Goal: Contribute content: Contribute content

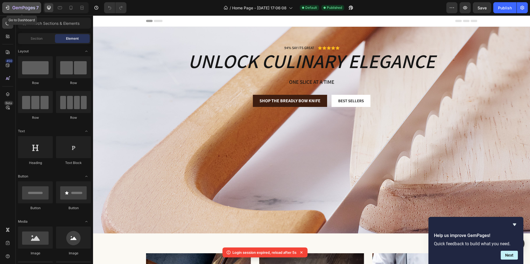
click at [12, 5] on div "7" at bounding box center [22, 7] width 34 height 7
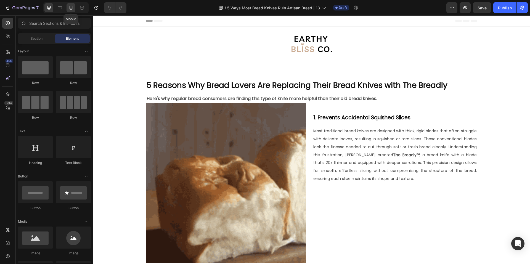
click at [70, 8] on icon at bounding box center [71, 8] width 6 height 6
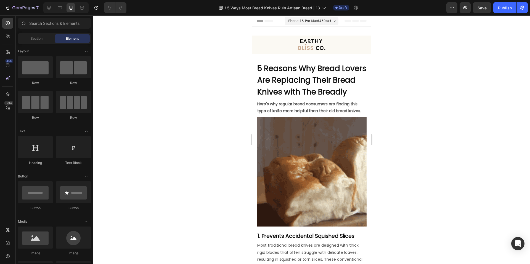
click at [301, 82] on strong "5 Reasons Why Bread Lovers Are Replacing Their Bread Knives with The Breadly" at bounding box center [311, 80] width 109 height 34
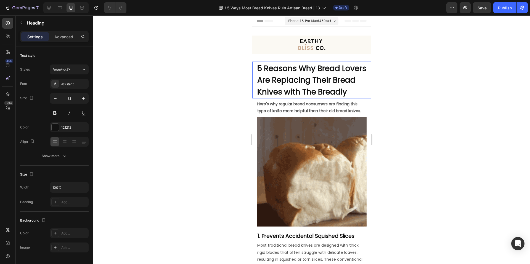
click at [301, 82] on strong "5 Reasons Why Bread Lovers Are Replacing Their Bread Knives with The Breadly" at bounding box center [311, 80] width 109 height 34
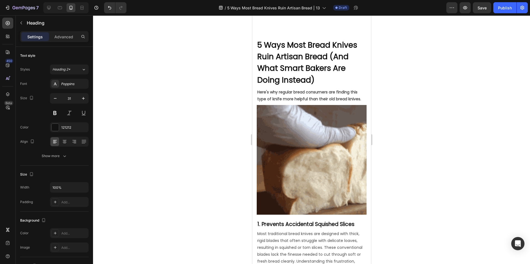
scroll to position [19, 0]
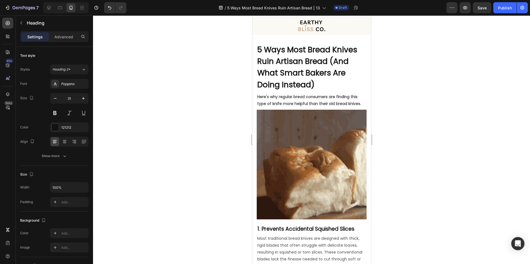
click at [285, 98] on strong "Here's why regular bread consumers are finding this type of knife more helpful …" at bounding box center [309, 100] width 104 height 12
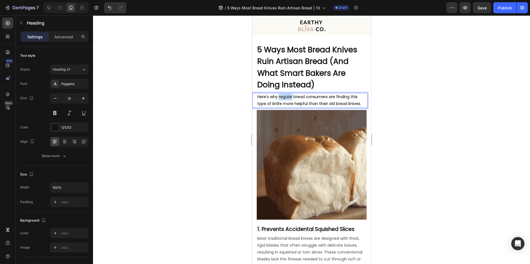
click at [285, 98] on strong "Here's why regular bread consumers are finding this type of knife more helpful …" at bounding box center [309, 100] width 104 height 12
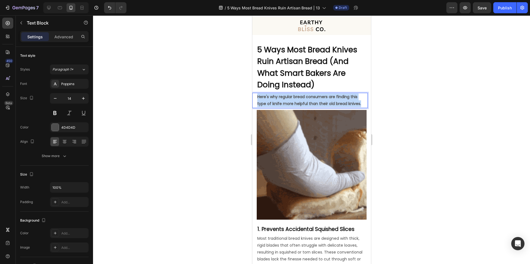
click at [285, 98] on strong "Here's why regular bread consumers are finding this type of knife more helpful …" at bounding box center [309, 100] width 104 height 12
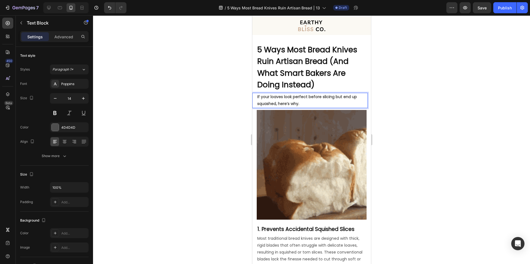
click at [397, 113] on div at bounding box center [311, 139] width 437 height 249
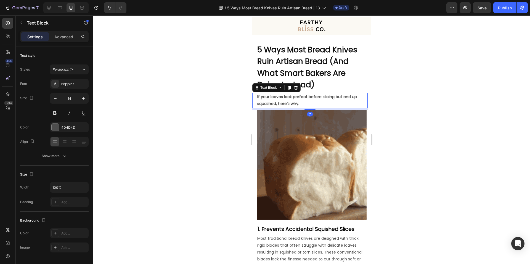
click at [276, 104] on strong "If your loaves look perfect before slicing but end up squashed, here’s why." at bounding box center [307, 100] width 100 height 12
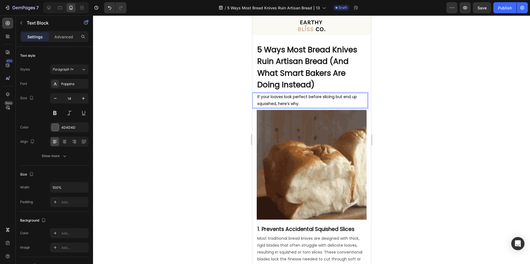
click at [276, 105] on strong "If your loaves look perfect before slicing but end up squashed, here’s why." at bounding box center [307, 100] width 100 height 12
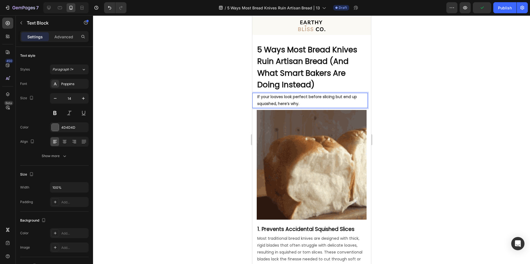
click at [277, 104] on strong "If your loaves look perfect before slicing but end up squashed, here’s why." at bounding box center [307, 100] width 100 height 12
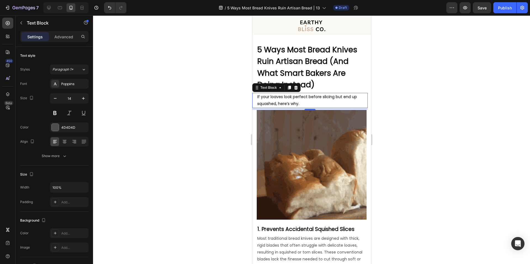
click at [282, 101] on strong "If your loaves look perfect before slicing but end up squashed, here’s why." at bounding box center [307, 100] width 100 height 12
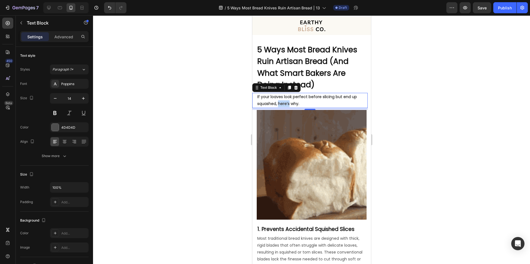
click at [282, 101] on strong "If your loaves look perfect before slicing but end up squashed, here’s why." at bounding box center [307, 100] width 100 height 12
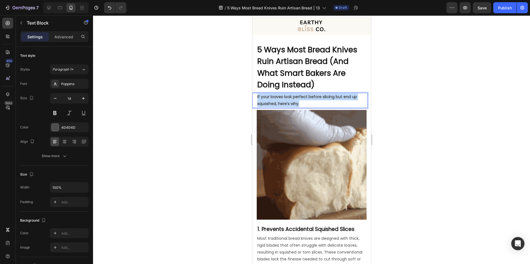
click at [282, 101] on strong "If your loaves look perfect before slicing but end up squashed, here’s why." at bounding box center [307, 100] width 100 height 12
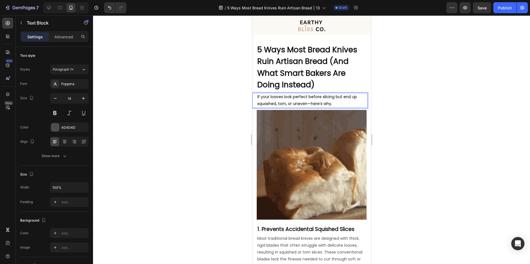
click at [220, 103] on div at bounding box center [311, 139] width 437 height 249
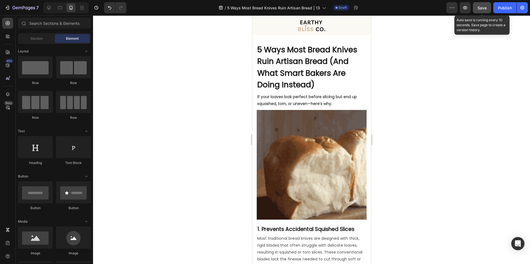
click at [481, 10] on span "Save" at bounding box center [481, 8] width 9 height 5
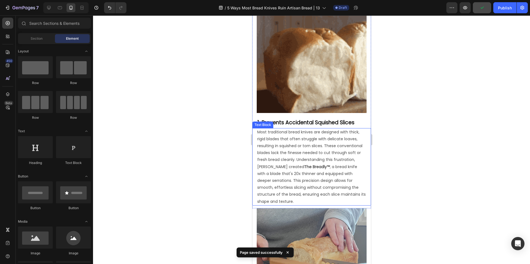
scroll to position [129, 0]
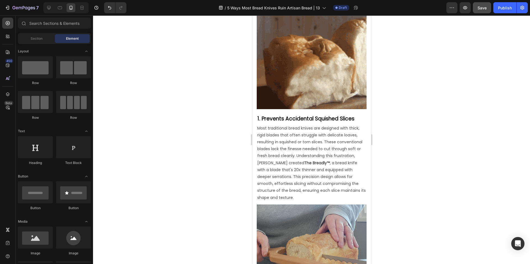
click at [340, 140] on p "Most traditional bread knives are designed with thick, rigid blades that often …" at bounding box center [311, 163] width 109 height 76
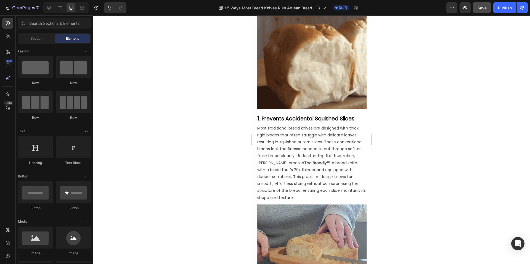
click at [340, 140] on p "Most traditional bread knives are designed with thick, rigid blades that often …" at bounding box center [311, 163] width 109 height 76
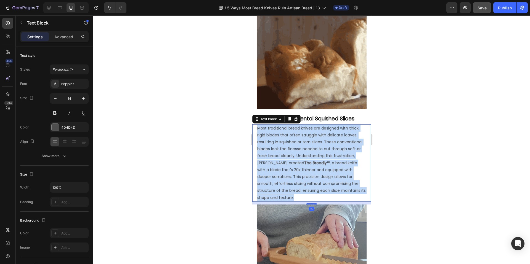
click at [340, 140] on p "Most traditional bread knives are designed with thick, rigid blades that often …" at bounding box center [311, 163] width 109 height 76
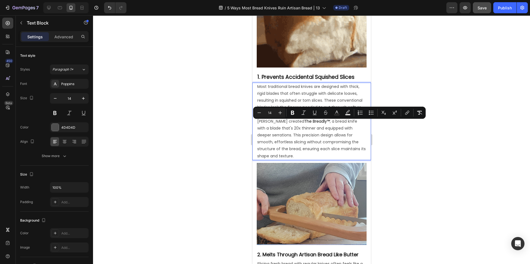
scroll to position [176, 0]
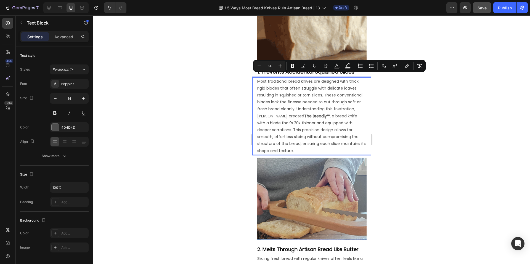
click at [311, 84] on span "Most traditional bread knives are designed with thick, rigid blades that often …" at bounding box center [311, 116] width 108 height 75
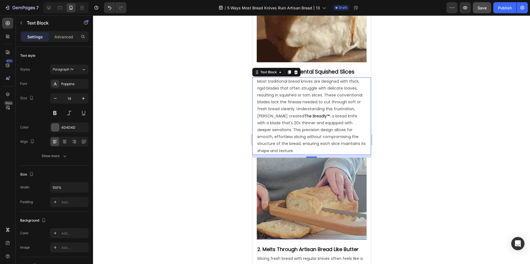
click at [293, 94] on p "Most traditional bread knives are designed with thick, rigid blades that often …" at bounding box center [311, 116] width 109 height 76
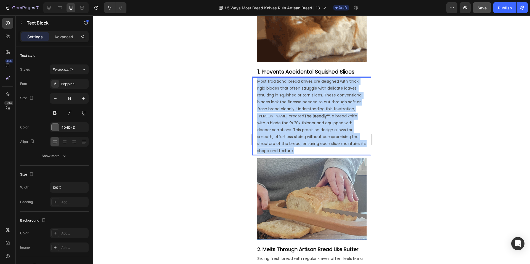
click at [293, 94] on p "Most traditional bread knives are designed with thick, rigid blades that often …" at bounding box center [311, 116] width 109 height 76
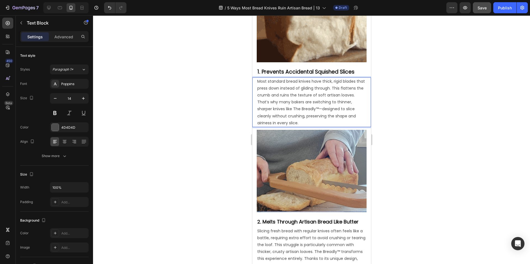
click at [290, 97] on p "Most standard bread knives have thick, rigid blades that press down instead of …" at bounding box center [311, 102] width 109 height 49
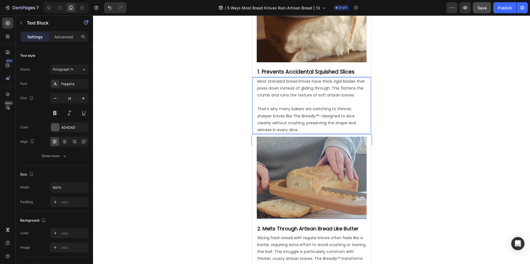
click at [218, 95] on div at bounding box center [311, 139] width 437 height 249
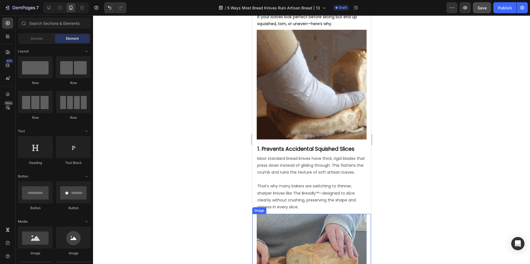
scroll to position [80, 0]
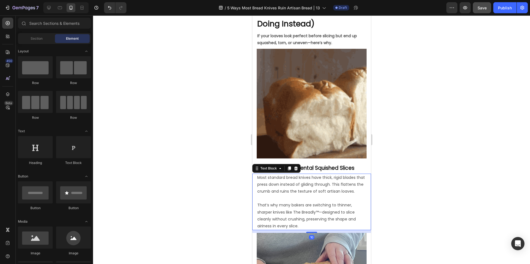
click at [303, 219] on p "⁠⁠⁠⁠⁠⁠⁠ That’s why many bakers are switching to thinner, sharper knives like Th…" at bounding box center [311, 212] width 109 height 35
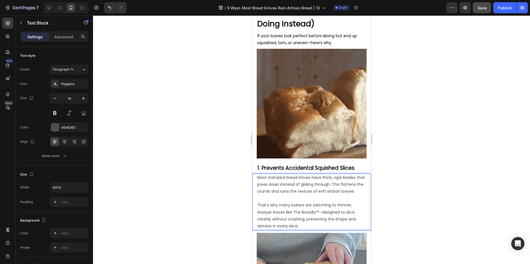
click at [293, 215] on p "That’s why many bakers are switching to thinner, sharper knives like The Breadl…" at bounding box center [311, 212] width 109 height 35
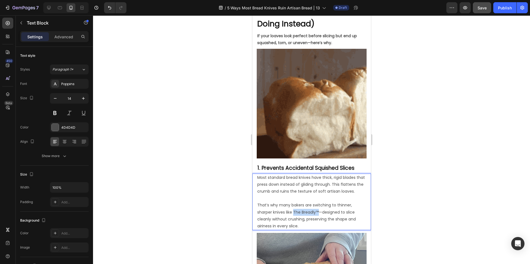
drag, startPoint x: 293, startPoint y: 215, endPoint x: 318, endPoint y: 215, distance: 24.5
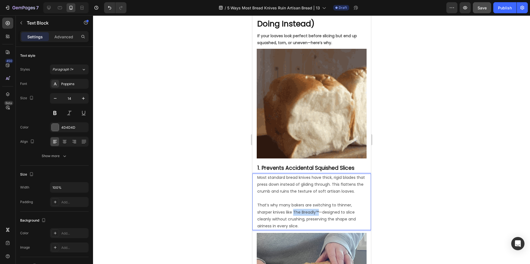
click at [318, 215] on p "That’s why many bakers are switching to thinner, sharper knives like The Breadl…" at bounding box center [311, 212] width 109 height 35
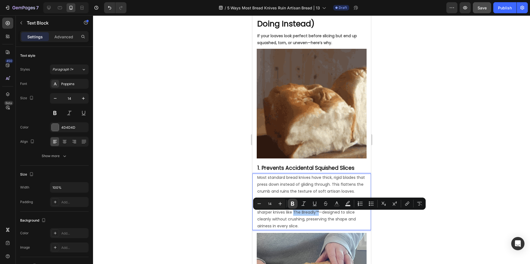
click at [295, 205] on button "Bold" at bounding box center [292, 204] width 10 height 10
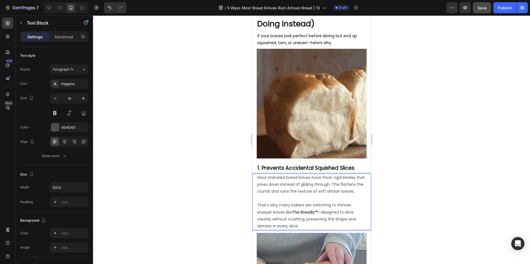
click at [310, 219] on p "That’s why many bakers are switching to thinner, sharper knives like The Breadl…" at bounding box center [311, 212] width 109 height 35
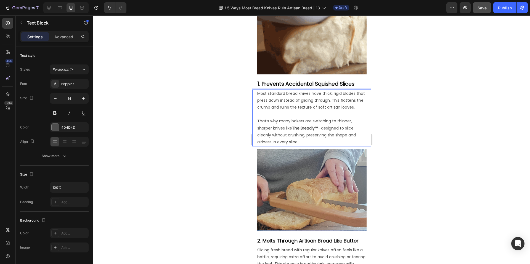
scroll to position [181, 0]
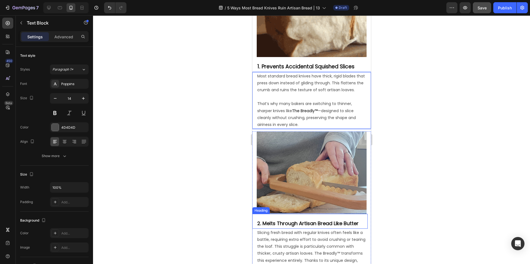
click at [281, 218] on h2 "2. Melts Through Artisan Bread Like Butter" at bounding box center [311, 223] width 111 height 12
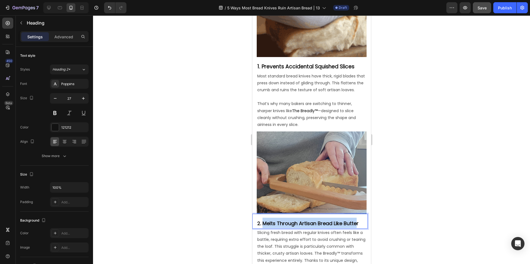
drag, startPoint x: 263, startPoint y: 223, endPoint x: 357, endPoint y: 222, distance: 94.1
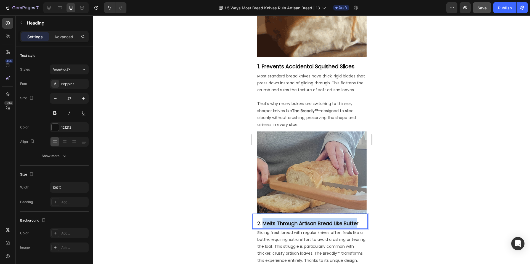
click at [357, 222] on strong "2. Melts Through Artisan Bread Like Butter" at bounding box center [307, 223] width 101 height 7
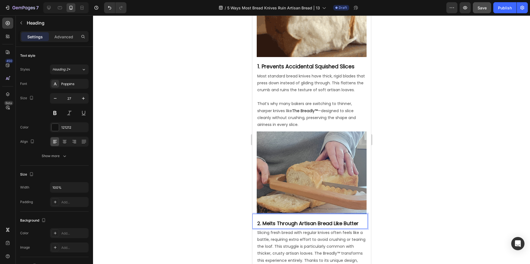
click at [357, 222] on strong "2. Melts Through Artisan Bread Like Butter" at bounding box center [307, 223] width 101 height 7
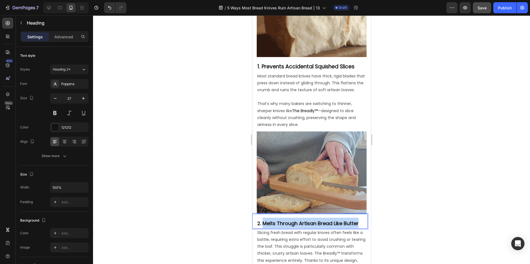
drag, startPoint x: 358, startPoint y: 223, endPoint x: 262, endPoint y: 221, distance: 95.4
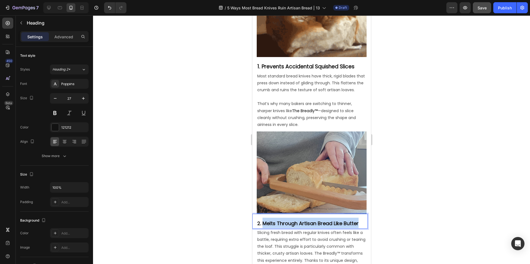
click at [262, 221] on strong "2. Melts Through Artisan Bread Like Butter" at bounding box center [307, 223] width 101 height 7
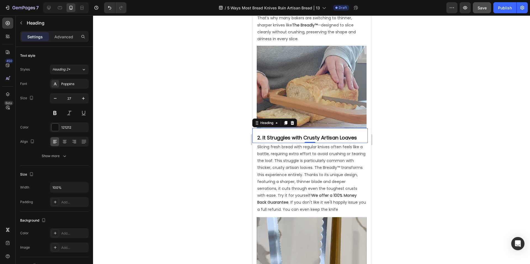
scroll to position [277, 0]
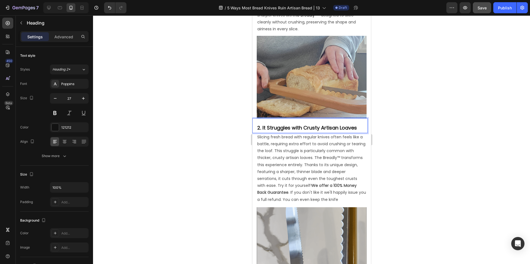
click at [304, 174] on span "Slicing fresh bread with regular knives often feels like a battle, requiring ex…" at bounding box center [311, 168] width 109 height 68
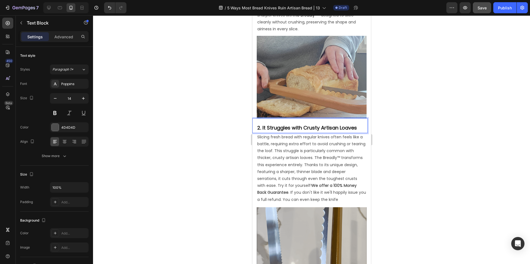
click at [304, 174] on span "Slicing fresh bread with regular knives often feels like a battle, requiring ex…" at bounding box center [311, 168] width 109 height 68
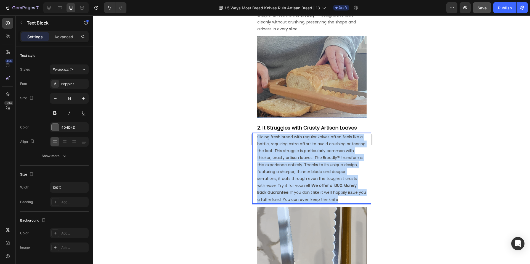
click at [304, 174] on span "Slicing fresh bread with regular knives often feels like a battle, requiring ex…" at bounding box center [311, 168] width 109 height 68
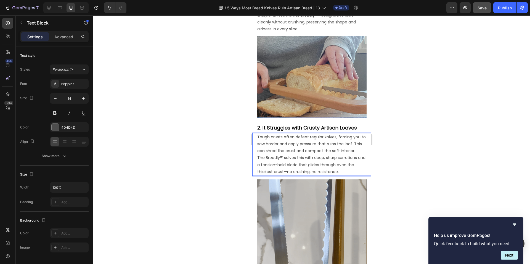
click at [284, 145] on p "Tough crusts often defeat regular knives, forcing you to saw harder and apply p…" at bounding box center [311, 155] width 109 height 42
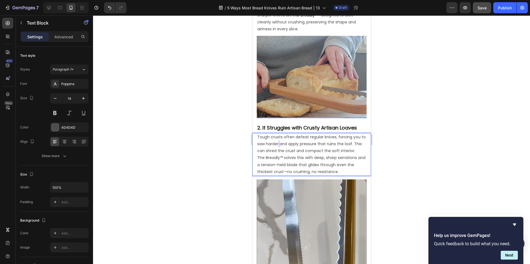
click at [284, 145] on p "Tough crusts often defeat regular knives, forcing you to saw harder and apply p…" at bounding box center [311, 155] width 109 height 42
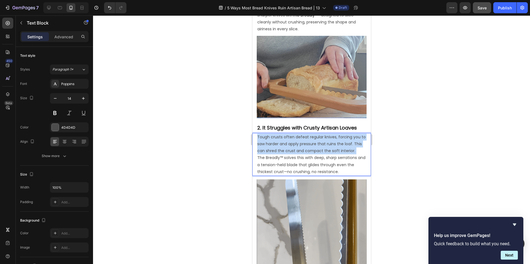
click at [284, 145] on p "Tough crusts often defeat regular knives, forcing you to saw harder and apply p…" at bounding box center [311, 155] width 109 height 42
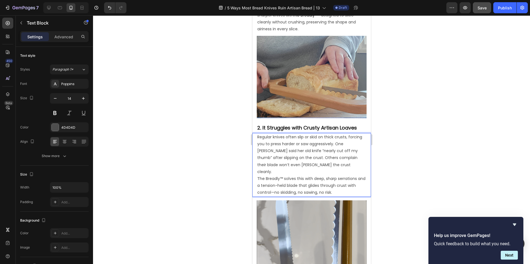
click at [333, 165] on p "Regular knives often slip or skid on thick crusts, forcing you to press harder …" at bounding box center [311, 165] width 109 height 63
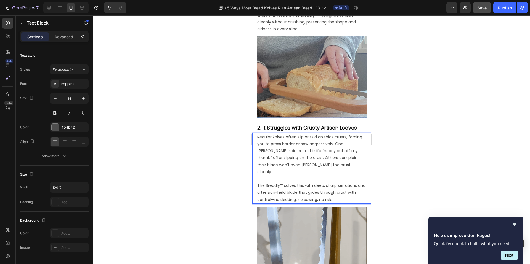
click at [335, 144] on p "Regular knives often slip or skid on thick crusts, forcing you to press harder …" at bounding box center [311, 155] width 109 height 42
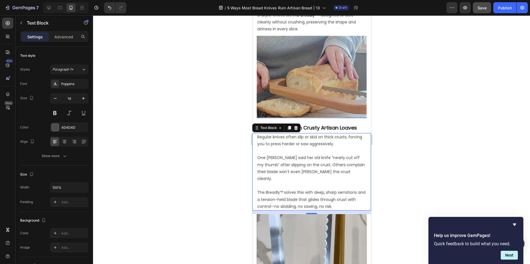
click at [201, 142] on div at bounding box center [311, 139] width 437 height 249
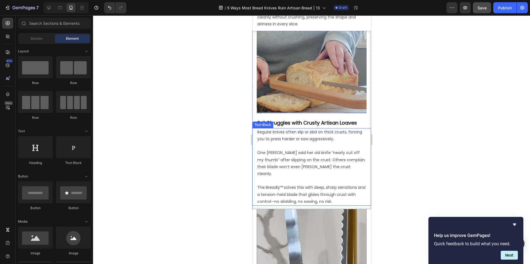
scroll to position [281, 0]
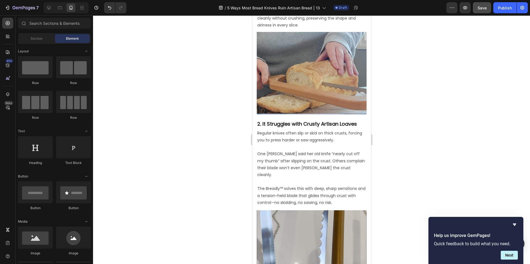
click at [382, 158] on div at bounding box center [311, 139] width 437 height 249
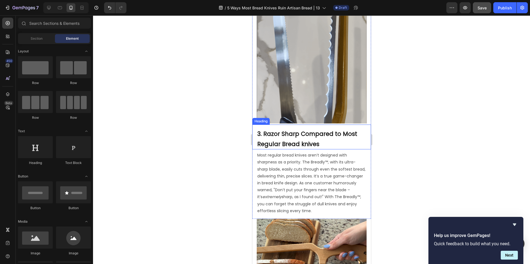
scroll to position [478, 0]
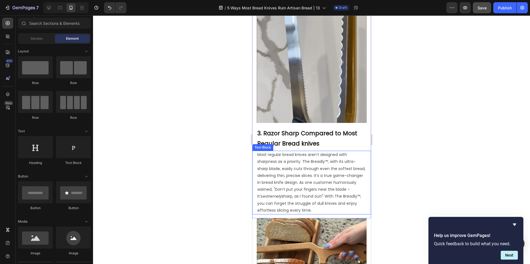
click at [280, 156] on span "Most regular bread knives aren’t designed with sharpness as a priority. The Bre…" at bounding box center [311, 182] width 108 height 61
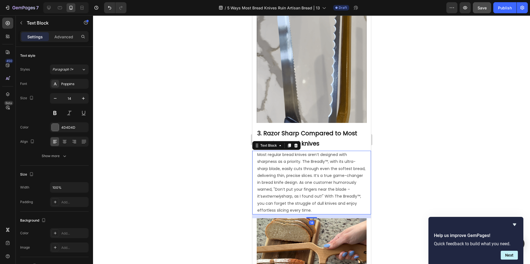
click at [280, 156] on span "Most regular bread knives aren’t designed with sharpness as a priority. The Bre…" at bounding box center [311, 182] width 108 height 61
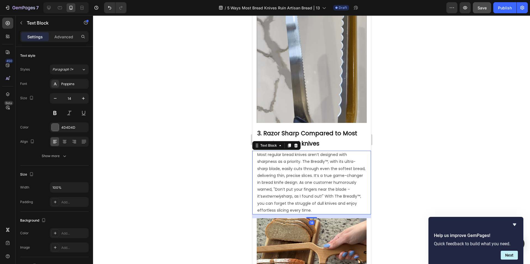
click at [280, 156] on span "Most regular bread knives aren’t designed with sharpness as a priority. The Bre…" at bounding box center [311, 182] width 108 height 61
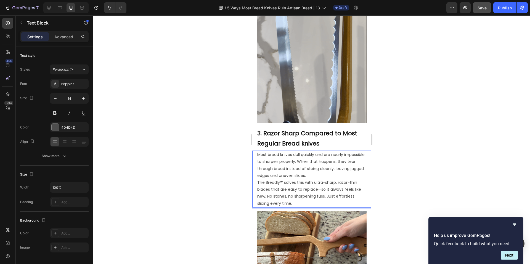
click at [337, 165] on p "Most bread knives dull quickly and are nearly impossible to sharpen properly. W…" at bounding box center [311, 179] width 109 height 56
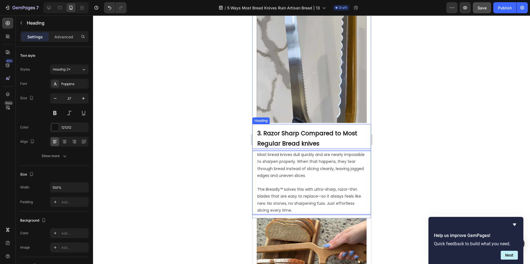
click at [264, 129] on strong "3. Razor Sharp Compared to Most Regular Bread knives" at bounding box center [307, 138] width 100 height 18
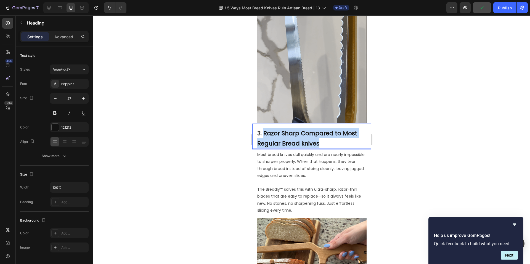
drag, startPoint x: 263, startPoint y: 122, endPoint x: 327, endPoint y: 132, distance: 64.4
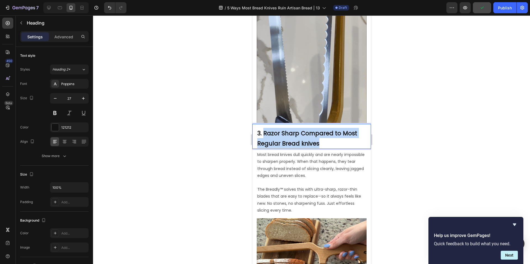
click at [326, 131] on p "3. Razor Sharp Compared to Most Regular Bread knives" at bounding box center [313, 138] width 113 height 20
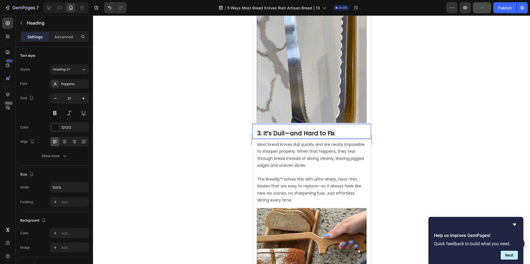
click at [210, 132] on div at bounding box center [311, 139] width 437 height 249
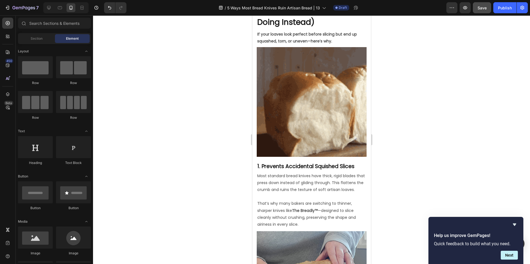
scroll to position [76, 0]
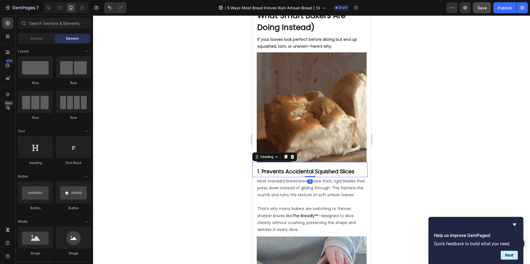
click at [261, 168] on strong "1. Prevents Accidental Squished Slices" at bounding box center [305, 171] width 97 height 7
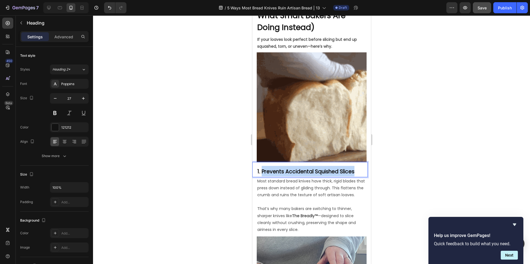
drag, startPoint x: 262, startPoint y: 168, endPoint x: 354, endPoint y: 168, distance: 91.8
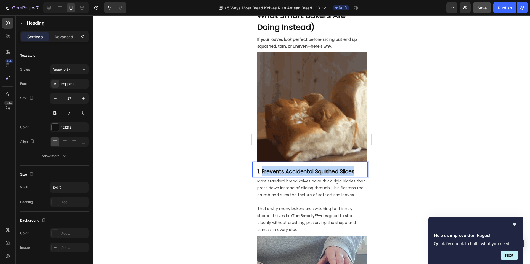
click at [354, 168] on strong "1. Prevents Accidental Squished Slices" at bounding box center [305, 171] width 97 height 7
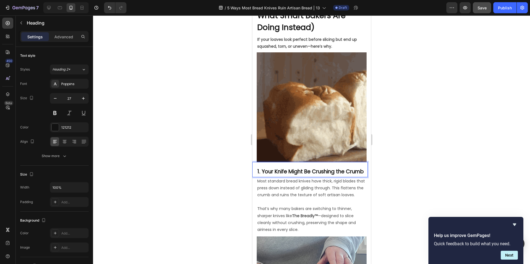
drag, startPoint x: 196, startPoint y: 143, endPoint x: 205, endPoint y: 142, distance: 8.9
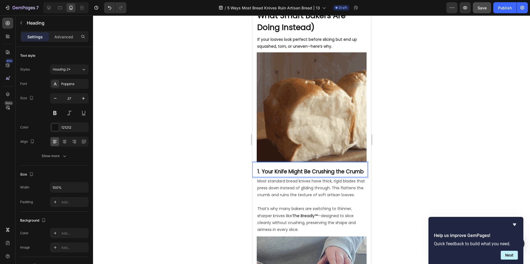
click at [196, 143] on div at bounding box center [311, 139] width 437 height 249
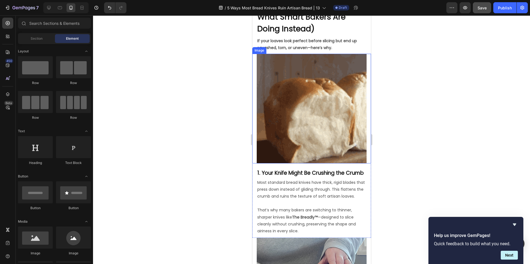
scroll to position [71, 0]
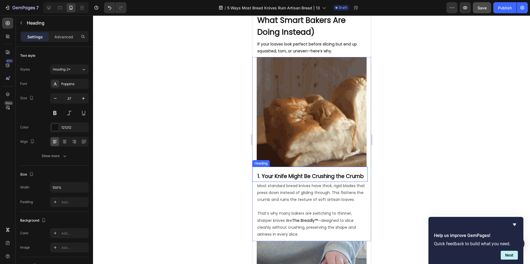
click at [319, 174] on strong "1. Your Knife Might Be Crushing the Crumb" at bounding box center [310, 176] width 106 height 7
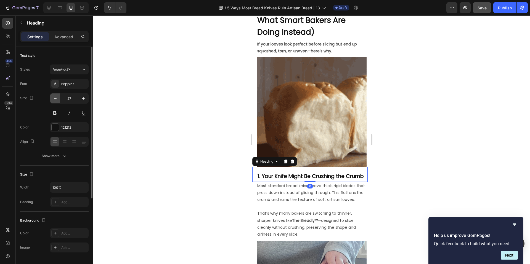
click at [54, 98] on icon "button" at bounding box center [55, 99] width 6 height 6
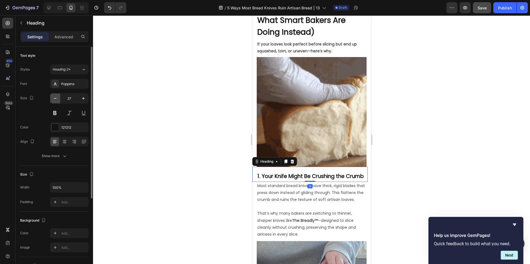
type input "26"
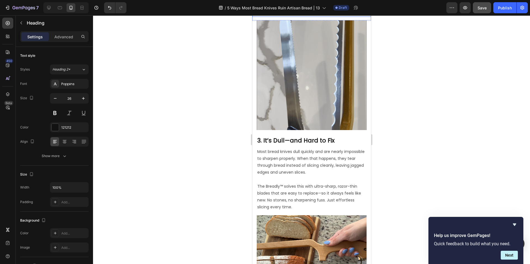
scroll to position [519, 0]
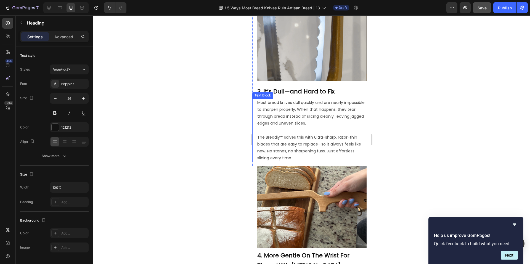
click at [288, 123] on p "Most bread knives dull quickly and are nearly impossible to sharpen properly. W…" at bounding box center [311, 113] width 109 height 28
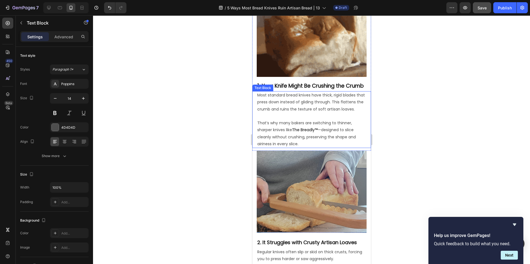
scroll to position [155, 0]
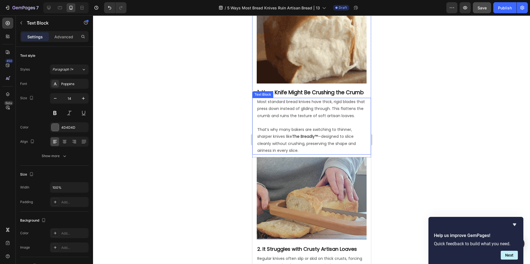
click at [295, 119] on p "Most standard bread knives have thick, rigid blades that press down instead of …" at bounding box center [311, 108] width 109 height 21
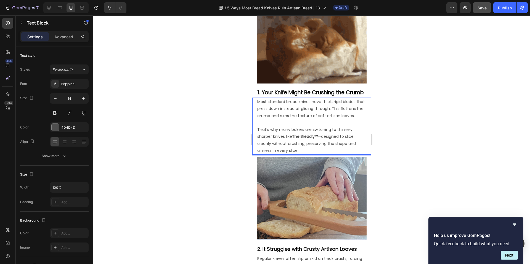
click at [287, 119] on p "Most standard bread knives have thick, rigid blades that press down instead of …" at bounding box center [311, 108] width 109 height 21
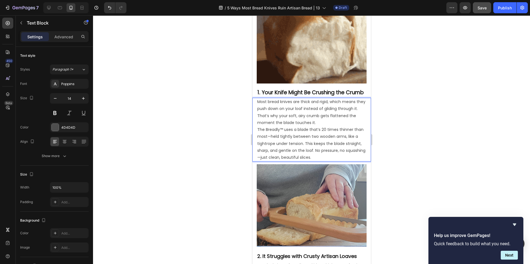
click at [344, 130] on p "Most bread knives are thick and rigid, which means they push down on your loaf …" at bounding box center [311, 129] width 109 height 63
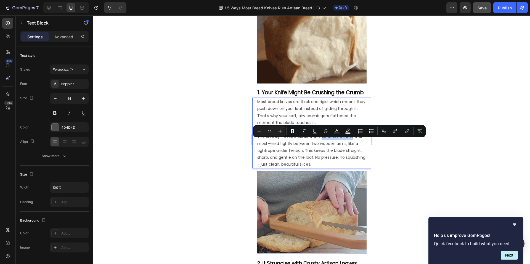
drag, startPoint x: 321, startPoint y: 143, endPoint x: 354, endPoint y: 144, distance: 33.4
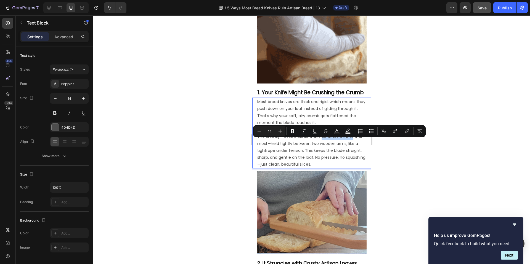
click at [354, 144] on p "⁠⁠⁠⁠⁠⁠⁠ The Breadly™ uses a blade that’s 20 times thinner than most—held tightl…" at bounding box center [311, 147] width 109 height 42
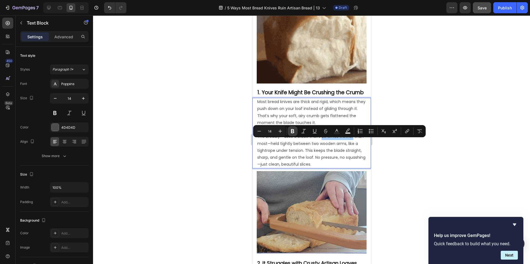
click at [295, 131] on button "Bold" at bounding box center [292, 131] width 10 height 10
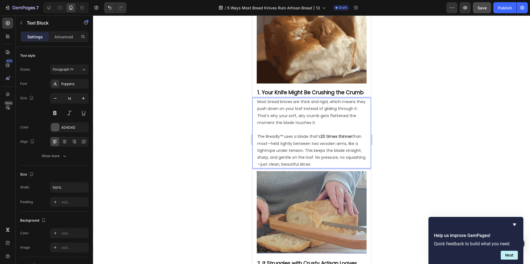
click at [326, 151] on p "The Breadly™ uses a blade that’s 20 times thinner than most—held tightly betwee…" at bounding box center [311, 147] width 109 height 42
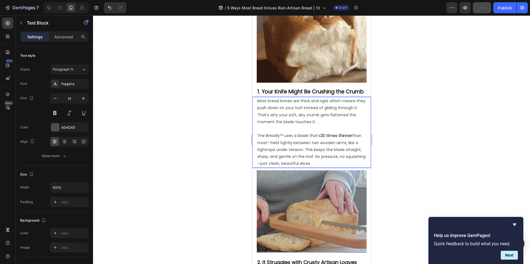
scroll to position [156, 0]
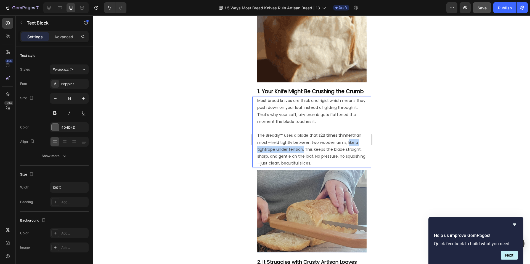
drag, startPoint x: 257, startPoint y: 155, endPoint x: 313, endPoint y: 157, distance: 56.0
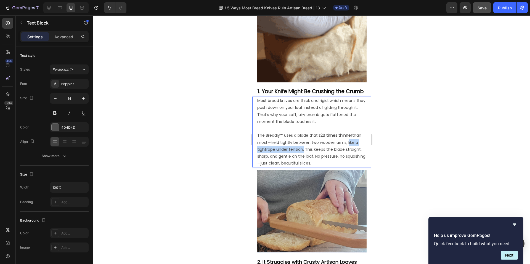
click at [313, 157] on p "The Breadly™ uses a blade that’s 20 times thinner than most—held tightly betwee…" at bounding box center [311, 146] width 109 height 42
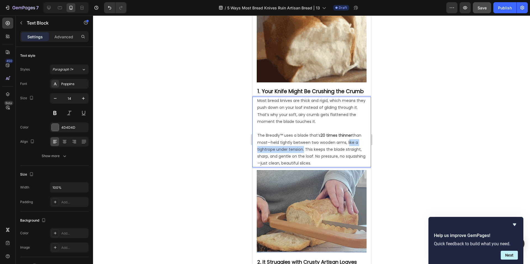
click at [296, 154] on p "The Breadly™ uses a blade that’s 20 times thinner than most—held tightly betwee…" at bounding box center [311, 146] width 109 height 42
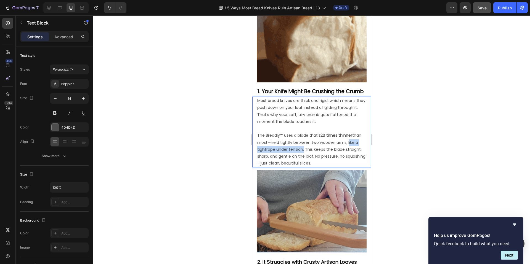
drag, startPoint x: 256, startPoint y: 155, endPoint x: 313, endPoint y: 157, distance: 56.6
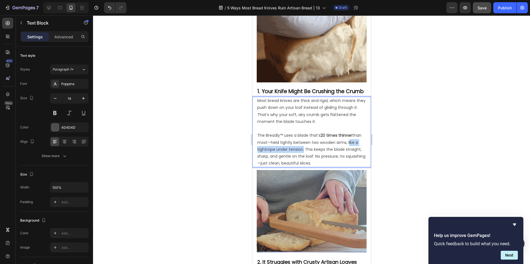
click at [313, 157] on p "The Breadly™ uses a blade that’s 20 times thinner than most—held tightly betwee…" at bounding box center [311, 146] width 109 height 42
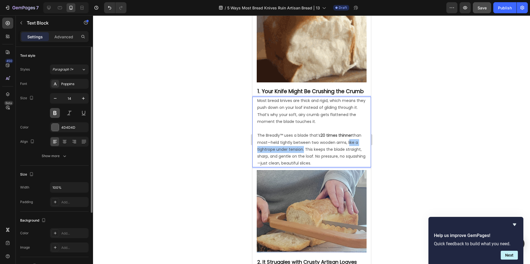
click at [58, 111] on button at bounding box center [55, 113] width 10 height 10
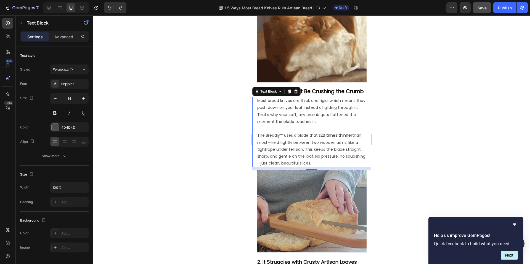
click at [277, 156] on p "The Breadly™ uses a blade that’s 20 times thinner than most—held tightly betwee…" at bounding box center [311, 146] width 109 height 42
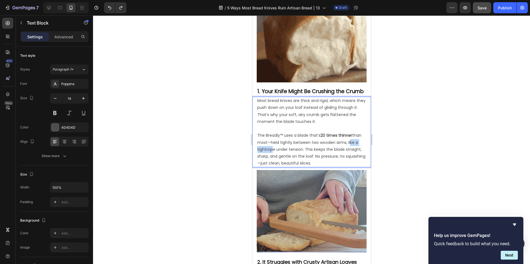
drag, startPoint x: 257, startPoint y: 155, endPoint x: 280, endPoint y: 156, distance: 22.6
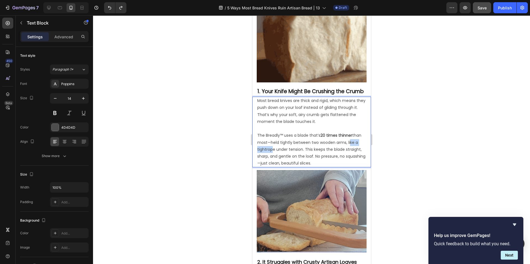
click at [280, 156] on p "The Breadly™ uses a blade that’s 20 times thinner than most—held tightly betwee…" at bounding box center [311, 146] width 109 height 42
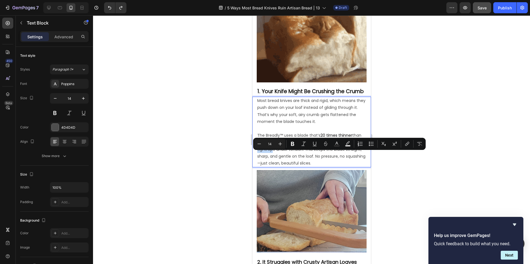
click at [259, 156] on p "The Breadly™ uses a blade that’s 20 times thinner than most—held tightly betwee…" at bounding box center [311, 146] width 109 height 42
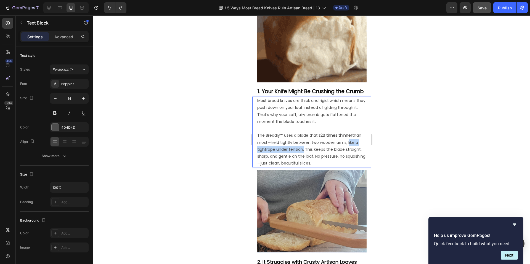
drag, startPoint x: 258, startPoint y: 155, endPoint x: 313, endPoint y: 158, distance: 54.4
click at [313, 158] on div "Most bread knives are thick and rigid, which means they push down on your loaf …" at bounding box center [311, 132] width 110 height 71
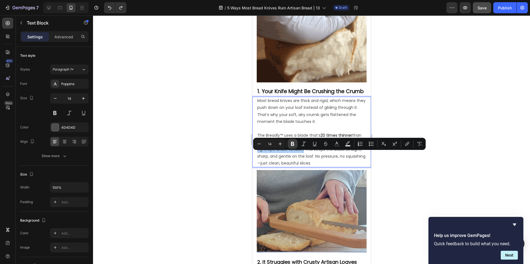
drag, startPoint x: 293, startPoint y: 144, endPoint x: 35, endPoint y: 136, distance: 257.7
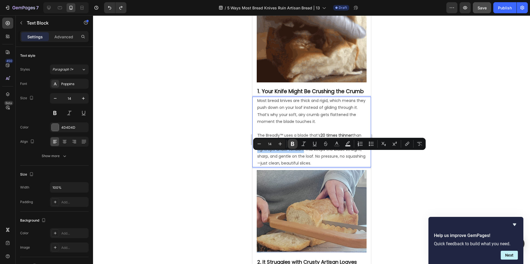
click at [293, 144] on icon "Editor contextual toolbar" at bounding box center [292, 144] width 3 height 4
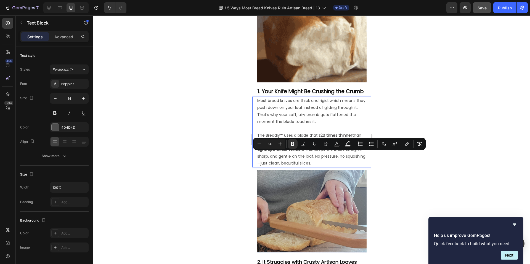
click at [265, 152] on strong "like a tightrope under tension" at bounding box center [307, 146] width 100 height 12
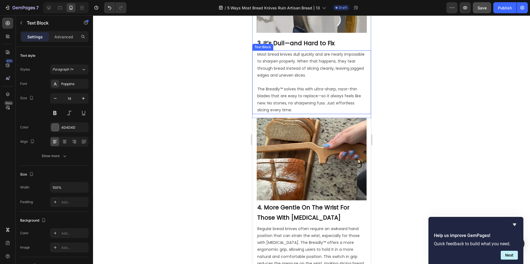
scroll to position [620, 0]
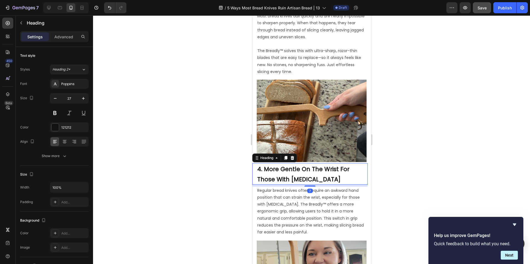
click at [265, 165] on strong "4. More Gentle On The Wrist For Those With [MEDICAL_DATA]" at bounding box center [303, 174] width 92 height 18
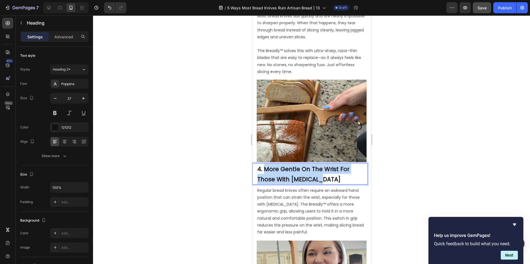
drag, startPoint x: 264, startPoint y: 157, endPoint x: 320, endPoint y: 165, distance: 57.3
click at [320, 165] on p "4. More Gentle On The Wrist For Those With [MEDICAL_DATA]" at bounding box center [312, 174] width 110 height 20
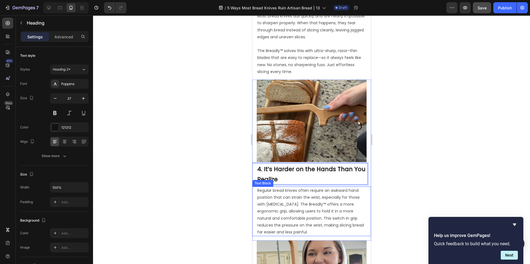
click at [288, 189] on p "Regular bread knives often require an awkward hand position that can strain the…" at bounding box center [311, 211] width 109 height 49
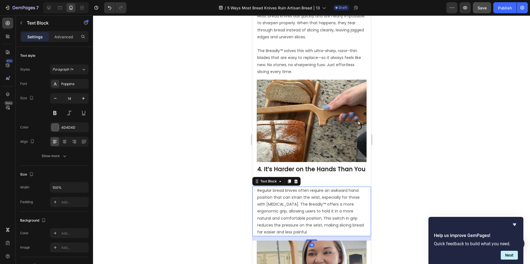
click at [288, 189] on p "Regular bread knives often require an awkward hand position that can strain the…" at bounding box center [311, 211] width 109 height 49
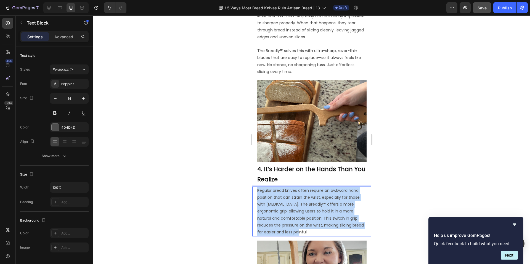
click at [288, 189] on p "Regular bread knives often require an awkward hand position that can strain the…" at bounding box center [311, 211] width 109 height 49
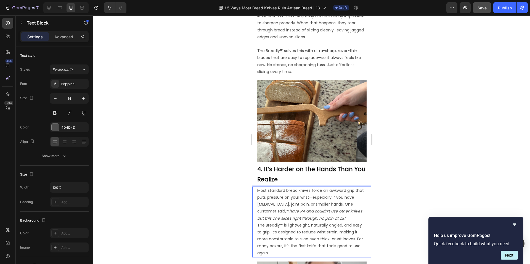
click at [296, 213] on p "Most standard bread knives force an awkward grip that puts pressure on your wri…" at bounding box center [311, 222] width 109 height 70
click at [298, 213] on p "Most standard bread knives force an awkward grip that puts pressure on your wri…" at bounding box center [311, 222] width 109 height 70
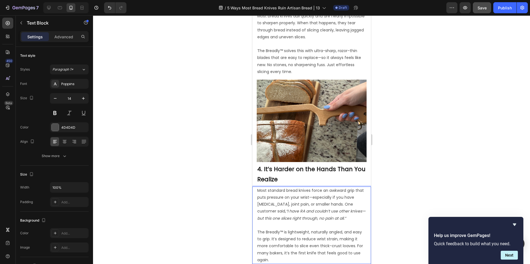
click at [287, 209] on icon "“I have RA and couldn’t use other knives—but this one slices right through, no …" at bounding box center [311, 215] width 108 height 12
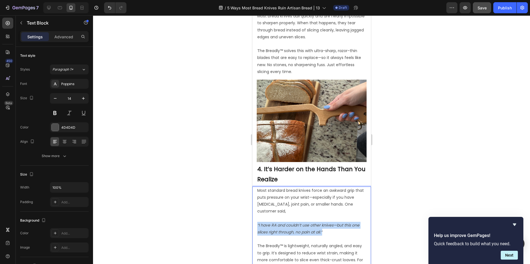
drag, startPoint x: 309, startPoint y: 220, endPoint x: 251, endPoint y: 214, distance: 57.9
click at [252, 214] on html "iPhone 15 Pro Max ( 430 px) iPhone 13 Mini iPhone 13 Pro iPhone 11 Pro Max iPho…" at bounding box center [311, 253] width 119 height 1715
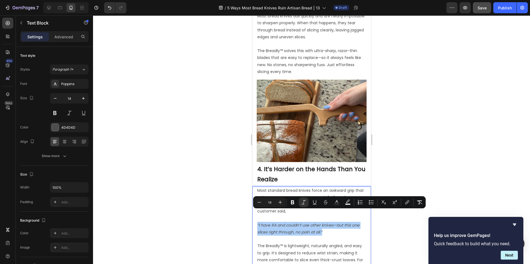
click at [230, 209] on div at bounding box center [311, 139] width 437 height 249
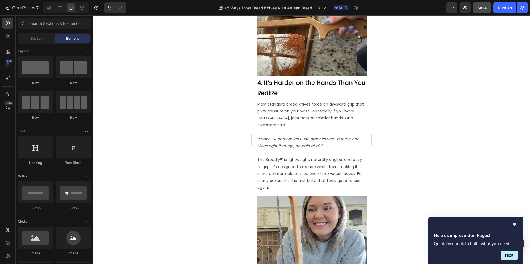
scroll to position [703, 0]
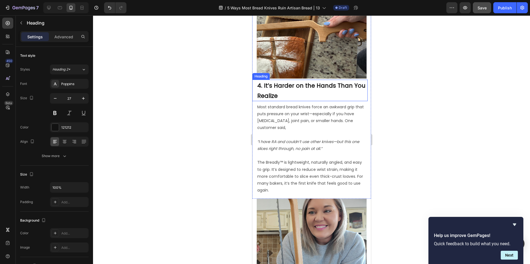
click at [264, 82] on strong "4. It’s Harder on the Hands Than You Realize" at bounding box center [311, 91] width 108 height 18
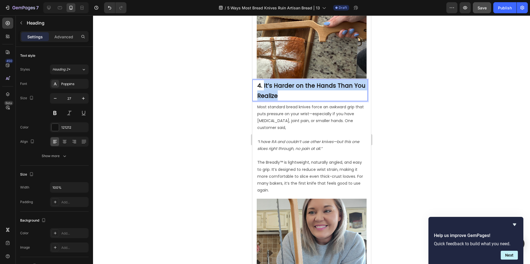
drag, startPoint x: 264, startPoint y: 74, endPoint x: 283, endPoint y: 84, distance: 21.8
click at [283, 84] on p "4. It’s Harder on the Hands Than You Realize" at bounding box center [312, 90] width 110 height 20
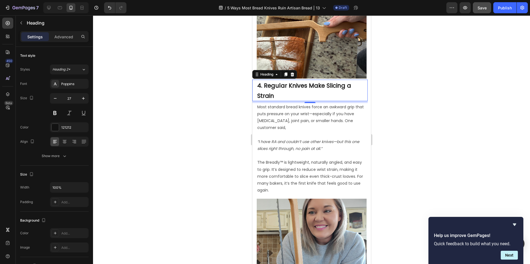
scroll to position [817, 0]
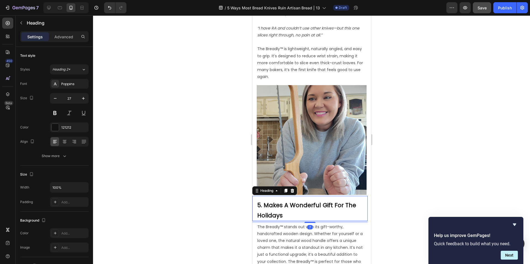
click at [265, 201] on strong "5. Makes A Wonderful Gift For The Holidays" at bounding box center [306, 210] width 99 height 18
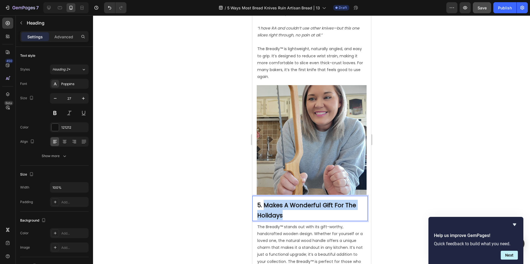
drag, startPoint x: 263, startPoint y: 189, endPoint x: 287, endPoint y: 197, distance: 25.3
click at [287, 200] on p "5. Makes A Wonderful Gift For The Holidays" at bounding box center [312, 210] width 110 height 20
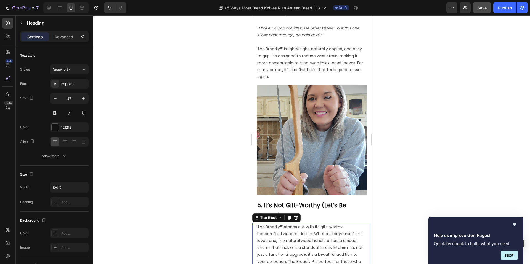
click at [284, 224] on span "The Breadly™ stands out with its gift-worthy, handcrafted wooden design. Whethe…" at bounding box center [310, 258] width 107 height 68
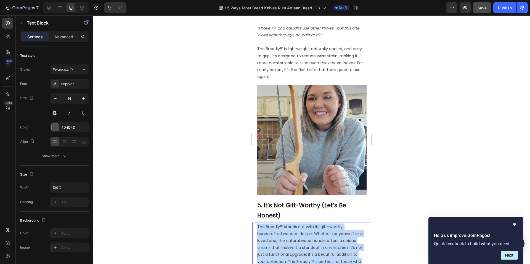
click at [284, 224] on span "The Breadly™ stands out with its gift-worthy, handcrafted wooden design. Whethe…" at bounding box center [310, 258] width 107 height 68
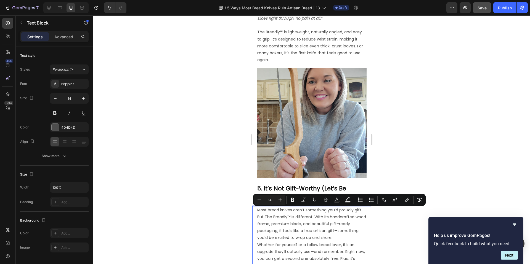
scroll to position [835, 0]
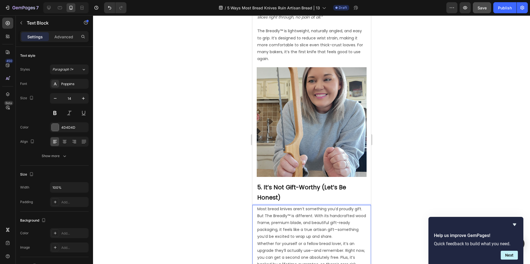
click at [338, 220] on p "Most bread knives aren’t something you’d proudly gift. But The Breadly™ is diff…" at bounding box center [311, 237] width 109 height 63
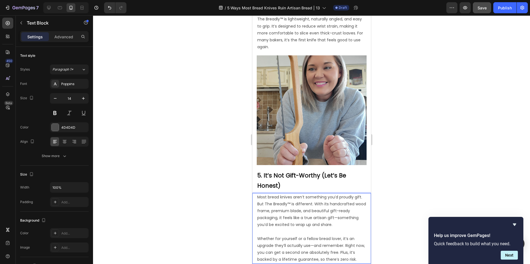
scroll to position [847, 0]
click at [349, 238] on p "⁠⁠⁠⁠⁠⁠⁠ Whether for yourself or a fellow bread lover, it’s an upgrade they’ll a…" at bounding box center [311, 245] width 109 height 35
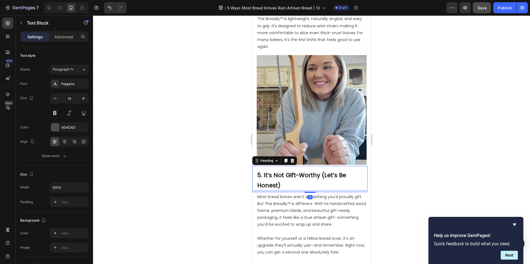
click at [263, 171] on strong "5. It’s Not Gift-Worthy (Let’s Be Honest)" at bounding box center [301, 180] width 89 height 18
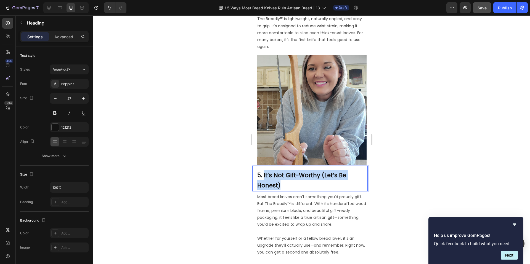
drag, startPoint x: 263, startPoint y: 159, endPoint x: 284, endPoint y: 169, distance: 22.9
click at [284, 170] on p "5. It’s Not Gift-Worthy (Let’s Be Honest)" at bounding box center [312, 180] width 110 height 20
click at [336, 170] on p "5. It’s Gift-Worthy—and Comes Ready to Give" at bounding box center [312, 180] width 110 height 20
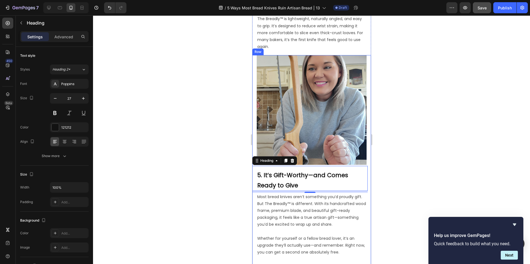
click at [438, 155] on div at bounding box center [311, 139] width 437 height 249
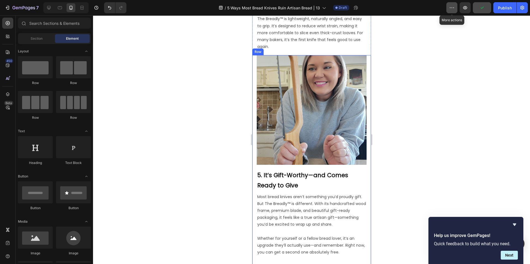
click at [451, 8] on icon "button" at bounding box center [452, 8] width 6 height 6
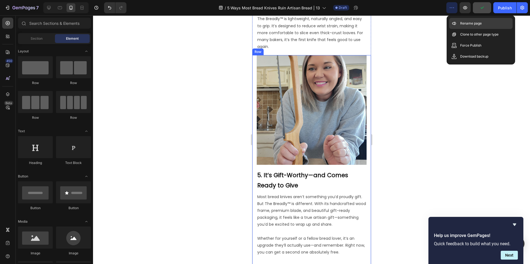
click at [453, 22] on icon at bounding box center [454, 24] width 6 height 6
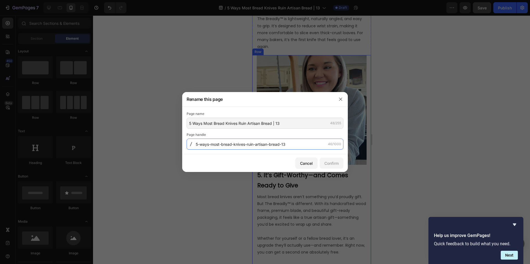
click at [243, 143] on input "5-ways-most-bread-knives-ruin-artisan-bread-13" at bounding box center [264, 144] width 157 height 11
type input "how-regular-knives-ruin-your-bread"
click at [334, 162] on div "Confirm" at bounding box center [331, 164] width 14 height 6
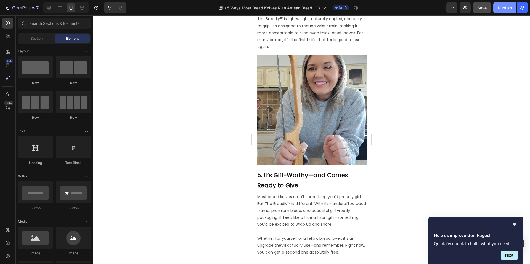
click at [507, 8] on div "Publish" at bounding box center [505, 8] width 14 height 6
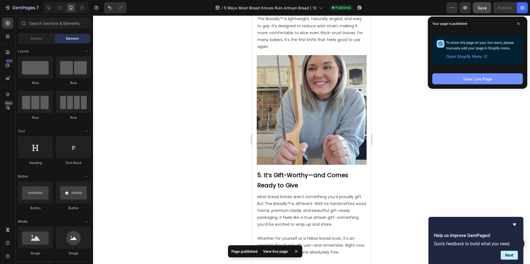
click at [471, 78] on div "View Live Page" at bounding box center [477, 79] width 29 height 6
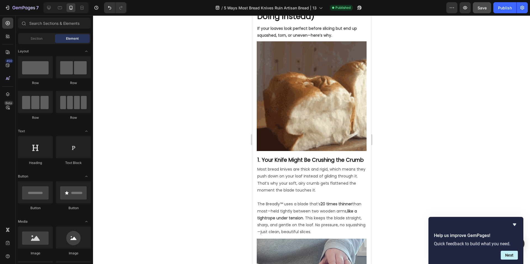
scroll to position [87, 0]
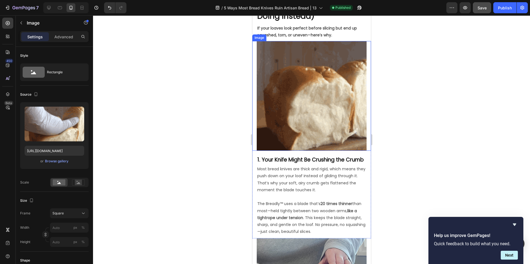
click at [293, 86] on img at bounding box center [311, 96] width 110 height 110
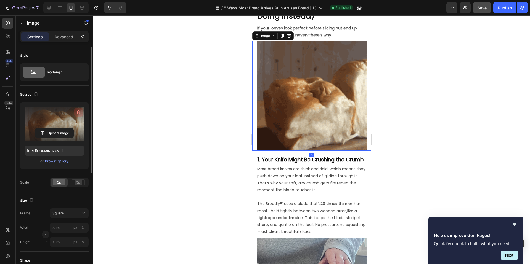
click at [79, 111] on icon "button" at bounding box center [79, 112] width 6 height 6
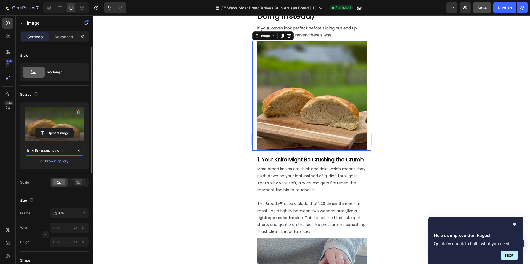
click at [65, 150] on input "[URL][DOMAIN_NAME]" at bounding box center [55, 151] width 60 height 10
click at [47, 4] on div at bounding box center [48, 7] width 9 height 9
type input "[URL][DOMAIN_NAME]"
type input "600"
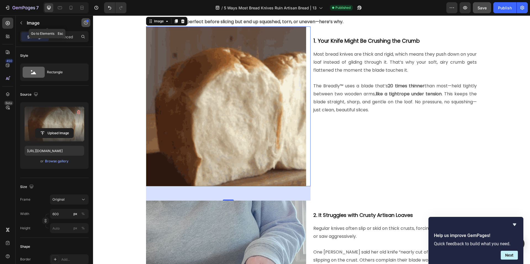
scroll to position [79, 0]
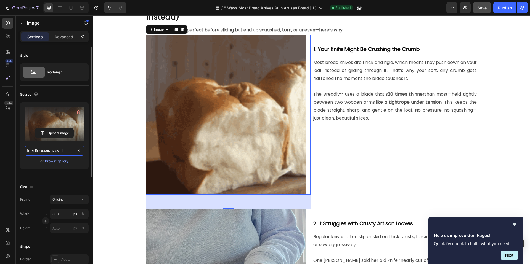
click at [55, 150] on input "[URL][DOMAIN_NAME]" at bounding box center [55, 151] width 60 height 10
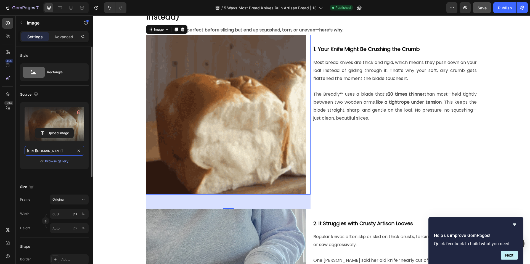
paste input "eb85c89c-c53a-4743-8742-6f0846397cf2.jpg"
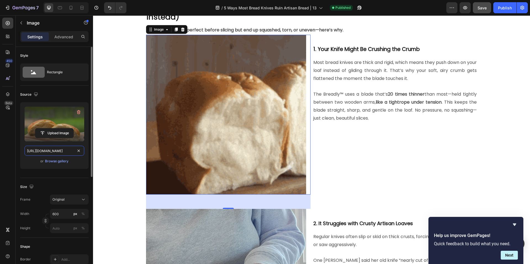
scroll to position [0, 170]
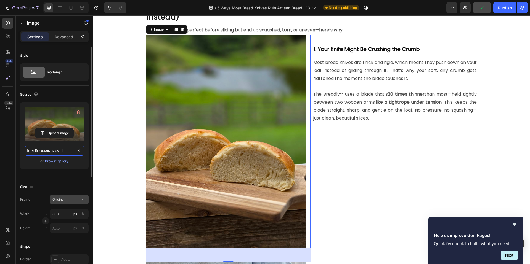
type input "[URL][DOMAIN_NAME]"
click at [64, 201] on span "Original" at bounding box center [58, 199] width 12 height 5
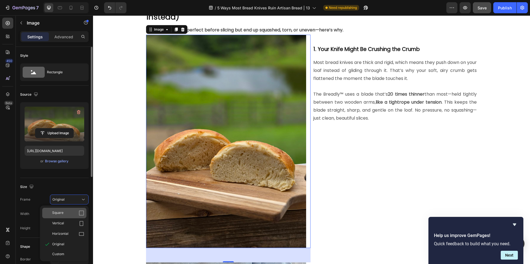
click at [66, 211] on div "Square" at bounding box center [68, 213] width 32 height 6
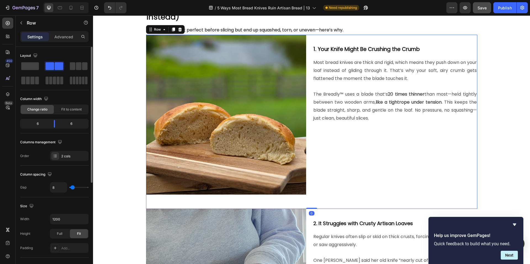
click at [333, 144] on div "⁠⁠⁠⁠⁠⁠⁠ 1. Your Knife Might Be Crushing the Crumb Heading Most bread knives are…" at bounding box center [394, 122] width 164 height 174
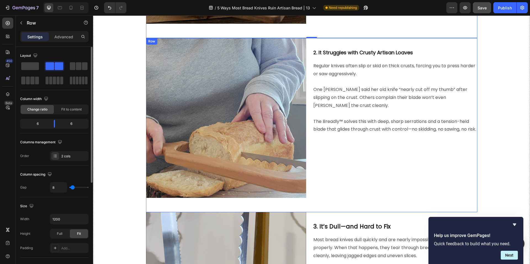
scroll to position [213, 0]
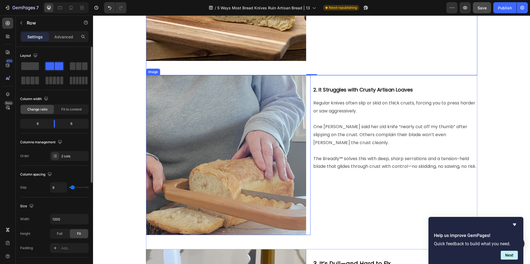
click at [194, 110] on img at bounding box center [226, 155] width 160 height 160
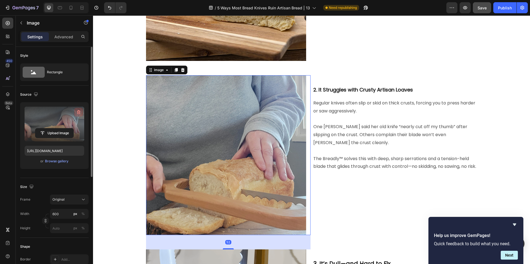
click at [80, 112] on icon "button" at bounding box center [79, 112] width 6 height 6
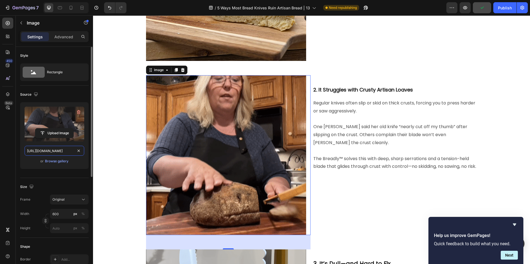
click at [58, 149] on input "[URL][DOMAIN_NAME]" at bounding box center [55, 151] width 60 height 10
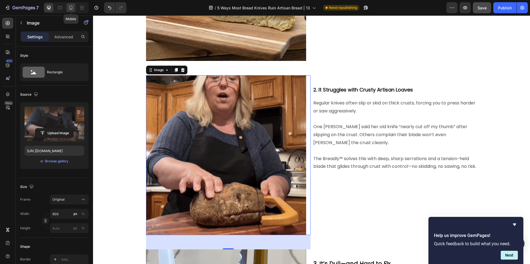
click at [70, 5] on icon at bounding box center [71, 8] width 6 height 6
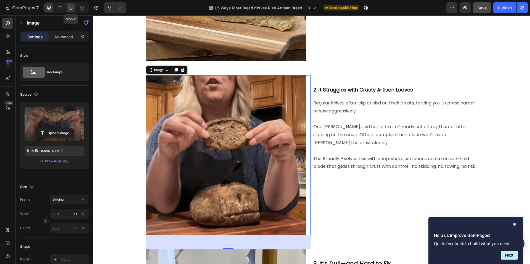
type input "[URL][DOMAIN_NAME]"
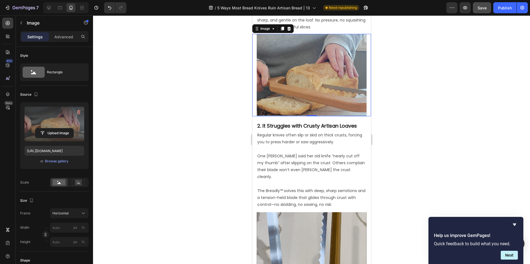
scroll to position [297, 0]
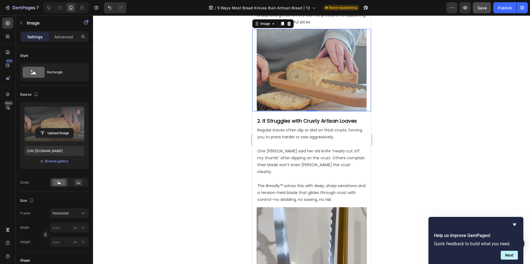
click at [292, 71] on img at bounding box center [311, 70] width 110 height 82
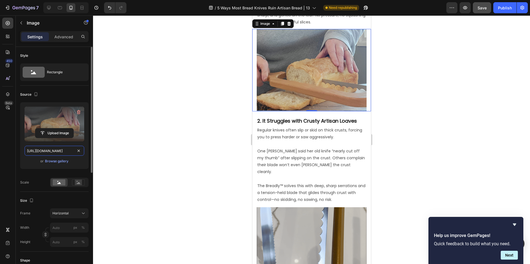
click at [61, 148] on input "[URL][DOMAIN_NAME]" at bounding box center [55, 151] width 60 height 10
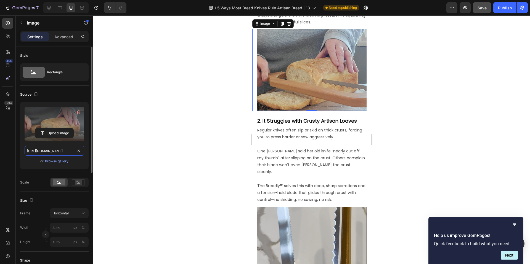
paste input "4d534295-5839-43ff-bd71-066b9c3b5284.gif"
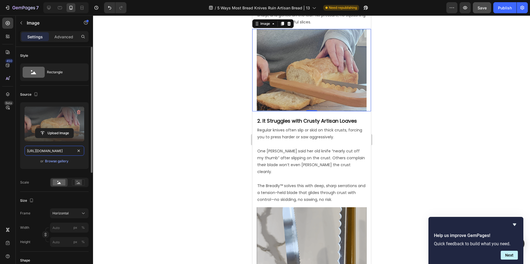
scroll to position [0, 170]
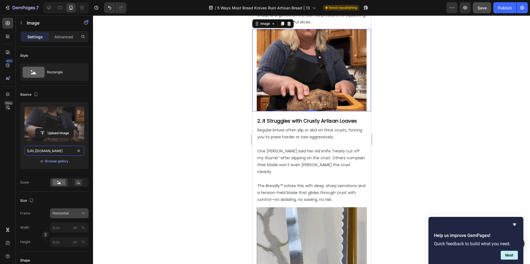
type input "[URL][DOMAIN_NAME]"
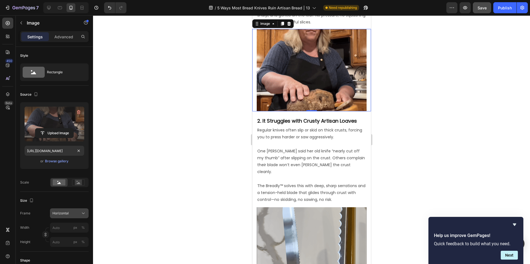
scroll to position [0, 0]
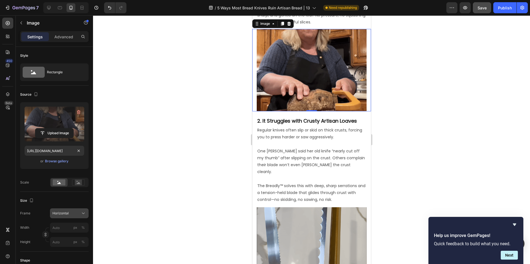
click at [73, 212] on div "Horizontal" at bounding box center [65, 213] width 27 height 5
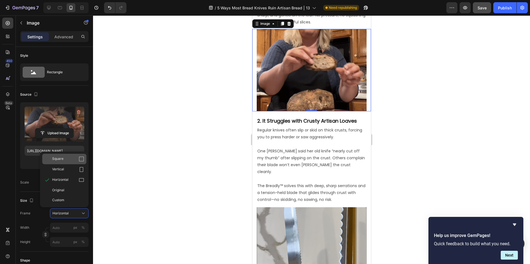
click at [65, 161] on div "Square" at bounding box center [68, 159] width 32 height 6
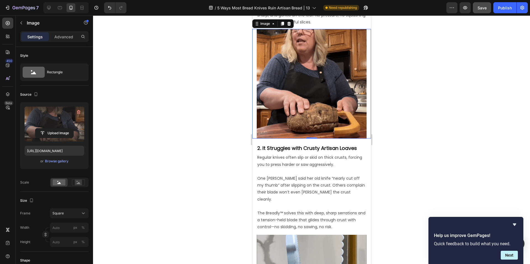
click at [231, 134] on div at bounding box center [311, 139] width 437 height 249
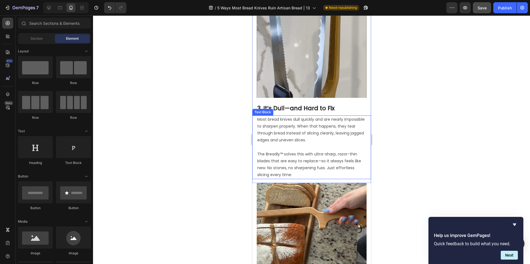
scroll to position [545, 0]
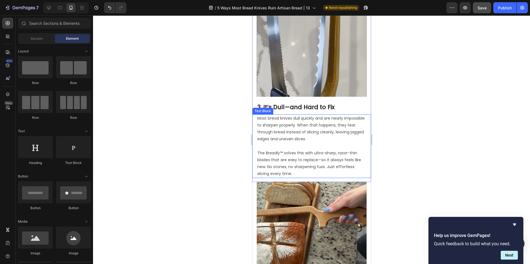
click at [268, 157] on p "The Breadly™ solves this with ultra-sharp, razor-thin blades that are easy to r…" at bounding box center [311, 160] width 109 height 35
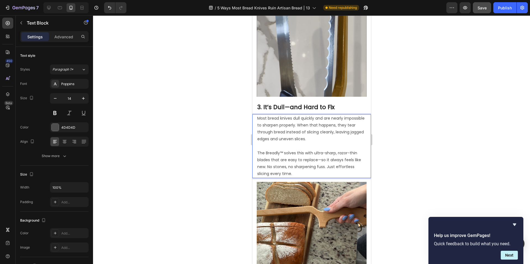
click at [267, 157] on p "The Breadly™ solves this with ultra-sharp, razor-thin blades that are easy to r…" at bounding box center [311, 160] width 109 height 35
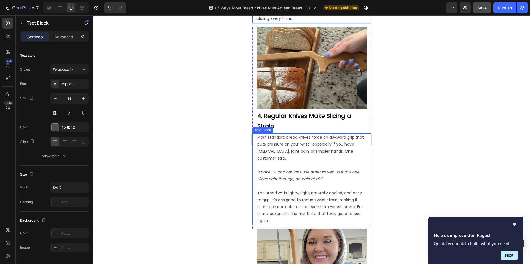
scroll to position [687, 0]
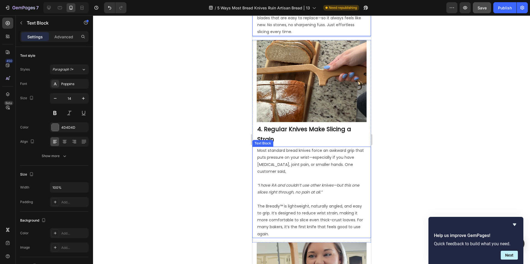
click at [276, 215] on p "The Breadly™ is lightweight, naturally angled, and easy to grip. It’s designed …" at bounding box center [311, 217] width 109 height 42
click at [271, 215] on p "The Breadly™ is lightweight, naturally angled, and easy to grip. It’s designed …" at bounding box center [311, 217] width 109 height 42
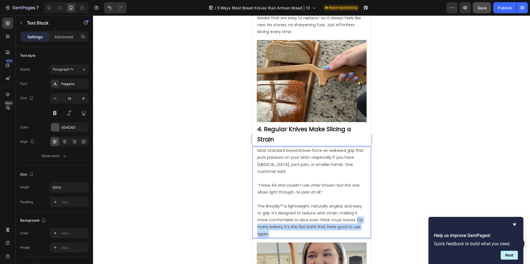
drag, startPoint x: 271, startPoint y: 215, endPoint x: 298, endPoint y: 220, distance: 27.5
click at [298, 220] on p "The Breadly™ is lightweight, naturally angled, and easy to grip. It’s designed …" at bounding box center [311, 217] width 109 height 42
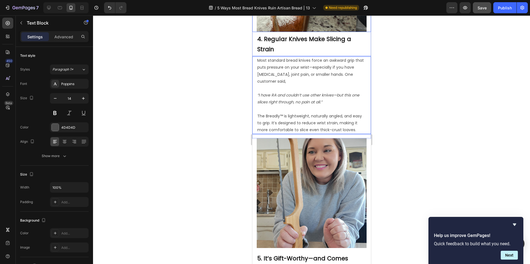
scroll to position [814, 0]
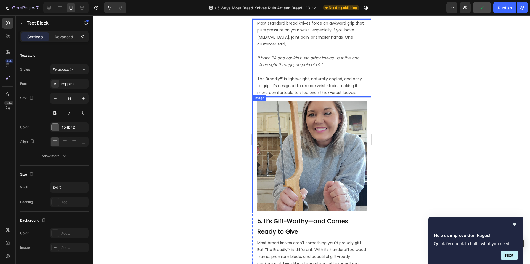
click at [294, 135] on img at bounding box center [311, 156] width 110 height 110
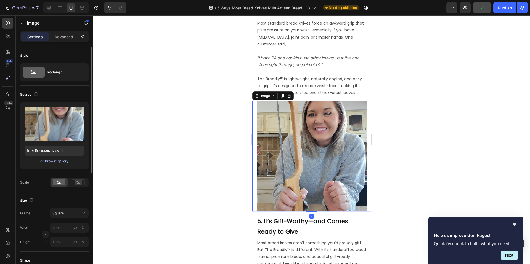
click at [64, 161] on div "Browse gallery" at bounding box center [56, 161] width 23 height 5
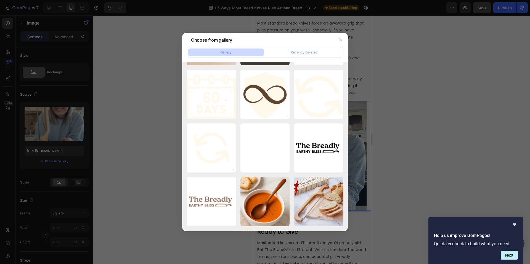
scroll to position [706, 0]
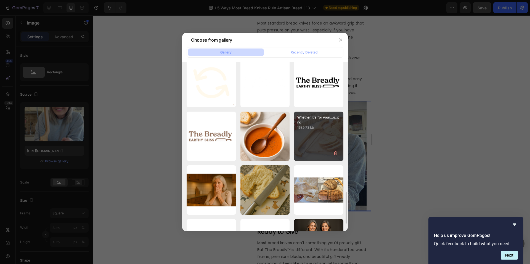
click at [304, 131] on div "Whether it's for your...s..png 1689.73 kb" at bounding box center [318, 136] width 49 height 49
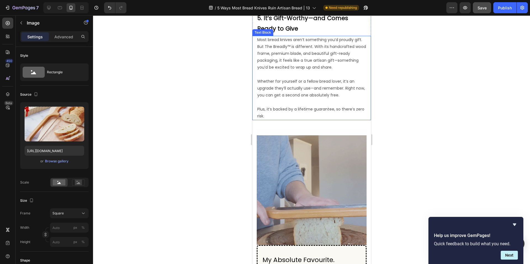
scroll to position [1019, 0]
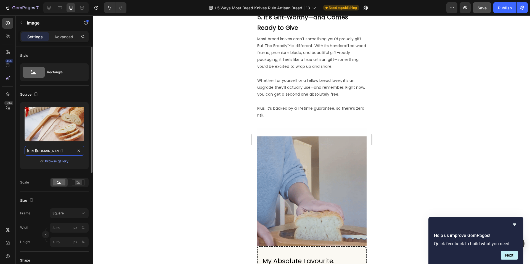
click at [61, 151] on input "[URL][DOMAIN_NAME]" at bounding box center [55, 151] width 60 height 10
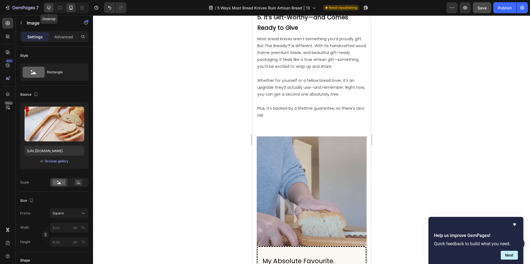
click at [46, 9] on icon at bounding box center [49, 8] width 6 height 6
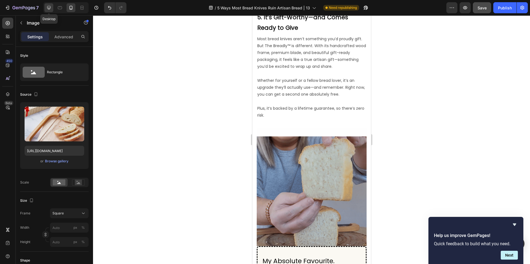
type input "[URL][DOMAIN_NAME]"
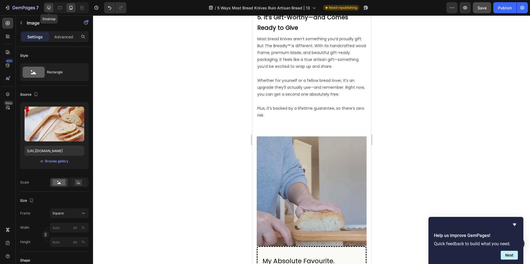
type input "600"
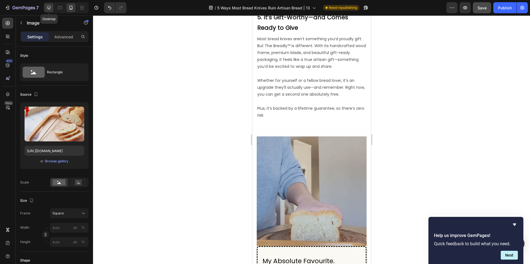
type input "600"
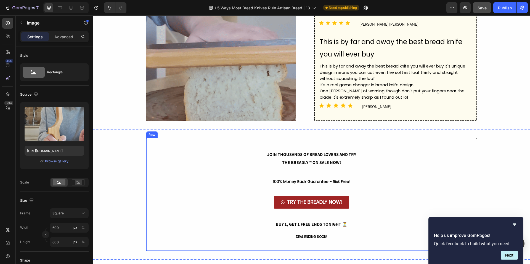
scroll to position [884, 0]
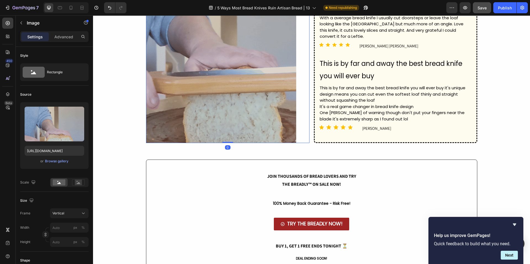
click at [195, 81] on img at bounding box center [221, 30] width 150 height 225
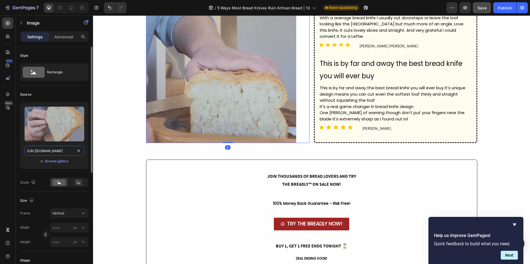
click at [62, 150] on input "[URL][DOMAIN_NAME]" at bounding box center [55, 151] width 60 height 10
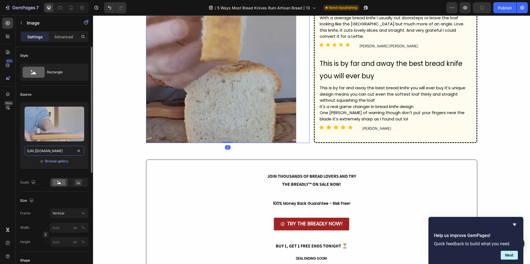
paste input "gempages_509452855887790979-05ab3943-dd8a-46db-ba7a-a83e94b728b9.png"
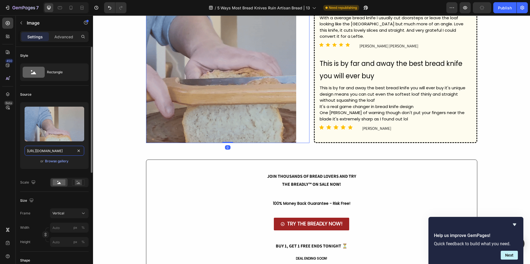
scroll to position [0, 173]
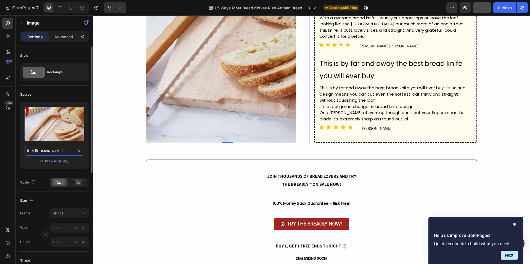
type input "[URL][DOMAIN_NAME]"
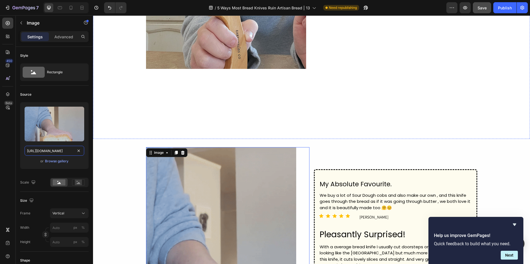
scroll to position [649, 0]
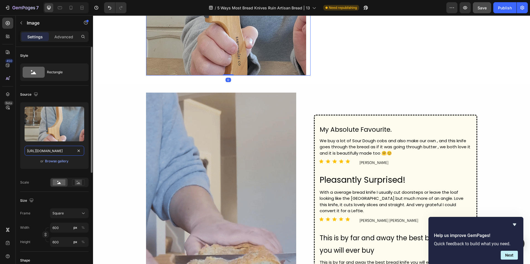
click at [52, 151] on input "[URL][DOMAIN_NAME]" at bounding box center [55, 151] width 60 height 10
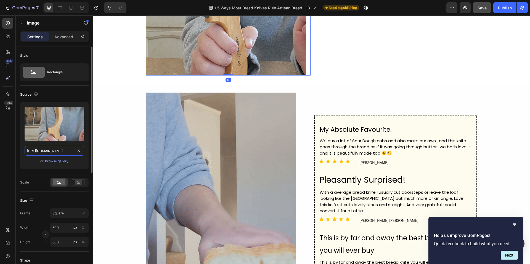
paste input "05ab3943-dd8a-46db-ba7a-a83e94b728b9"
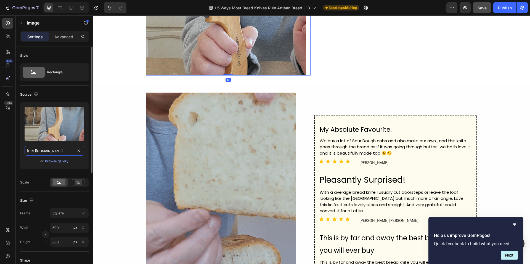
type input "[URL][DOMAIN_NAME]"
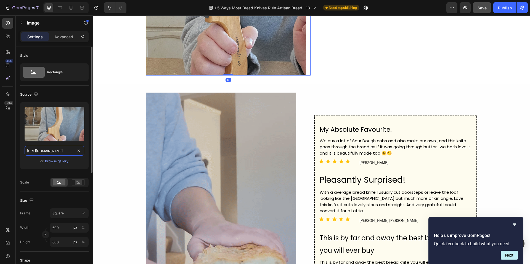
scroll to position [0, 173]
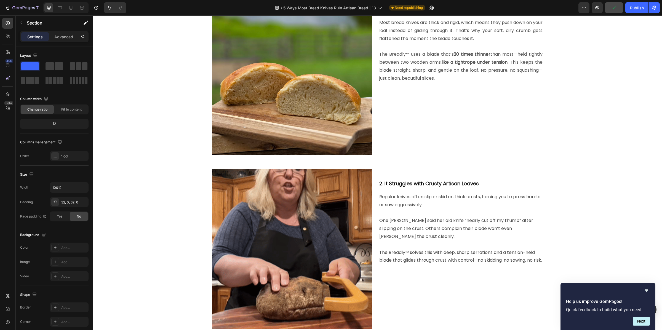
scroll to position [44, 0]
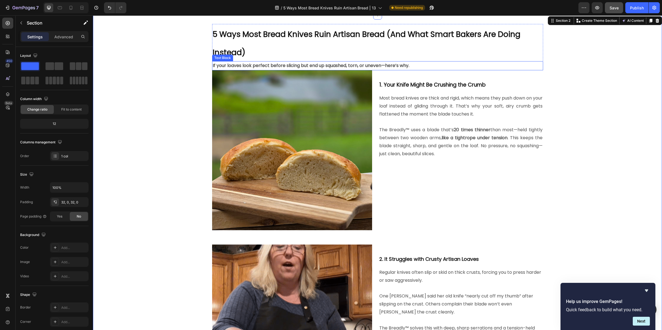
click at [421, 66] on p "If your loaves look perfect before slicing but end up squashed, torn, or uneven…" at bounding box center [378, 66] width 330 height 8
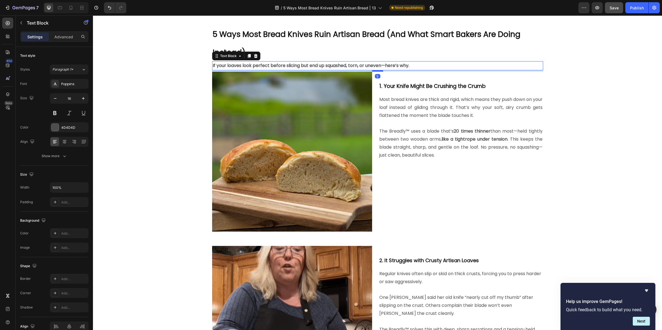
click at [375, 70] on div at bounding box center [377, 71] width 11 height 2
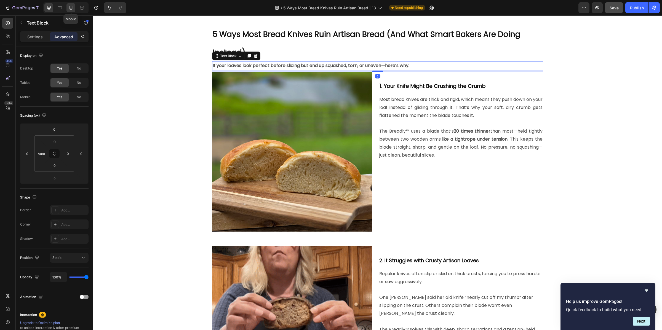
click at [73, 7] on icon at bounding box center [71, 8] width 6 height 6
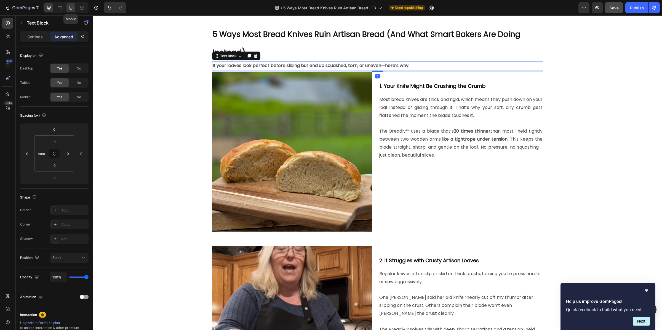
type input "7"
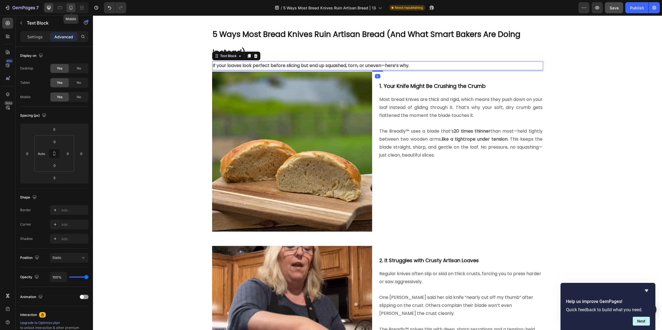
type input "12"
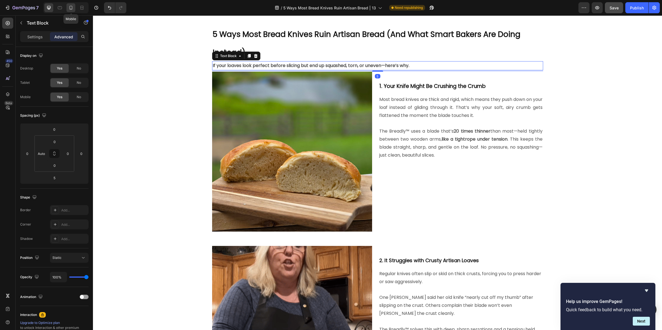
type input "16"
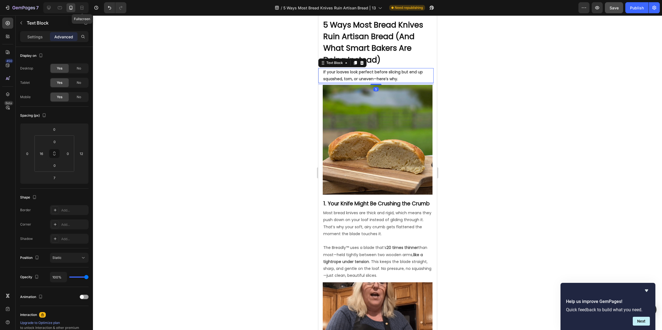
scroll to position [75, 0]
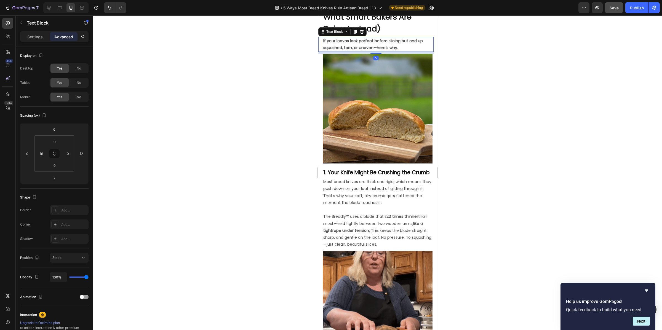
click at [288, 68] on div at bounding box center [377, 172] width 569 height 315
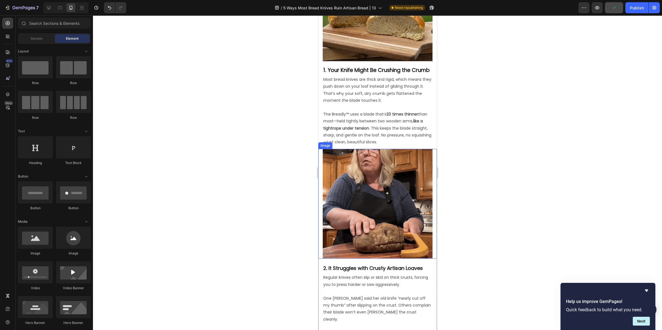
scroll to position [168, 0]
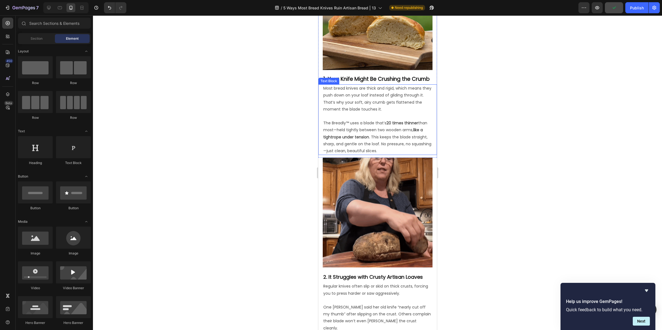
click at [411, 152] on p "The Breadly™ uses a blade that’s 20 times thinner than most—held tightly betwee…" at bounding box center [377, 134] width 109 height 42
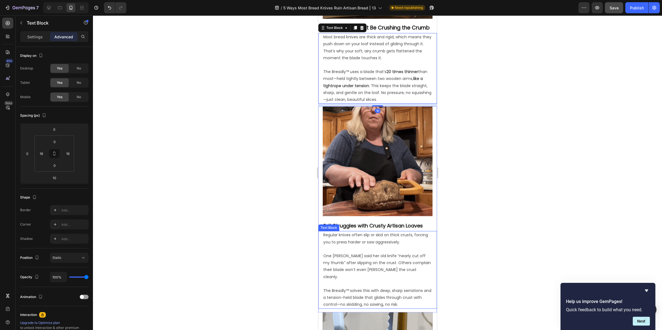
scroll to position [226, 0]
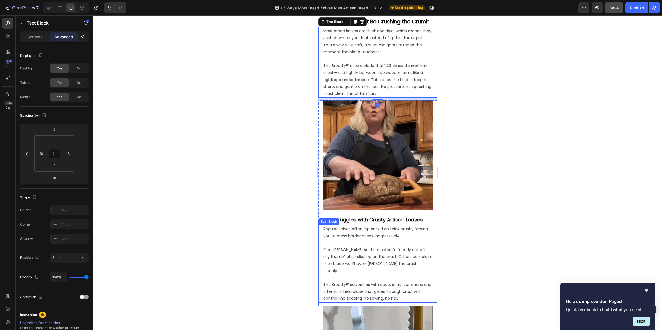
click at [423, 264] on p "The Breadly™ solves this with deep, sharp serrations and a tension-held blade t…" at bounding box center [377, 288] width 109 height 28
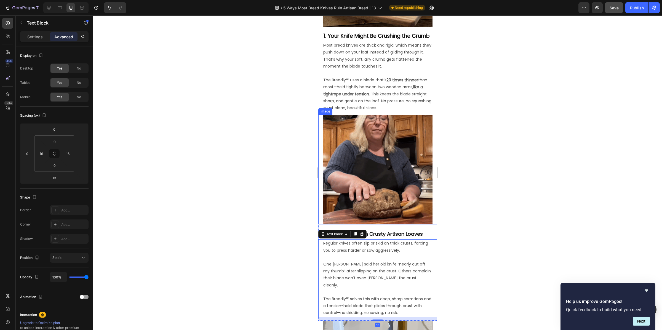
scroll to position [192, 0]
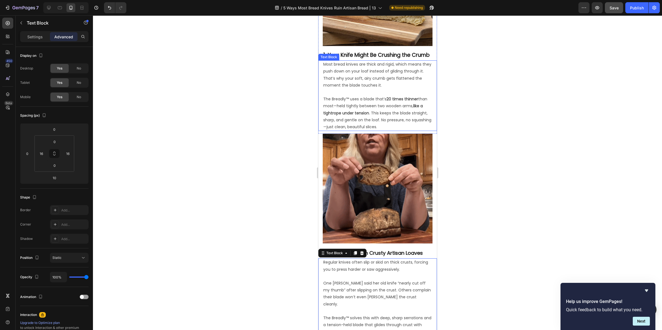
click at [409, 129] on p "The Breadly™ uses a blade that’s 20 times thinner than most—held tightly betwee…" at bounding box center [377, 110] width 109 height 42
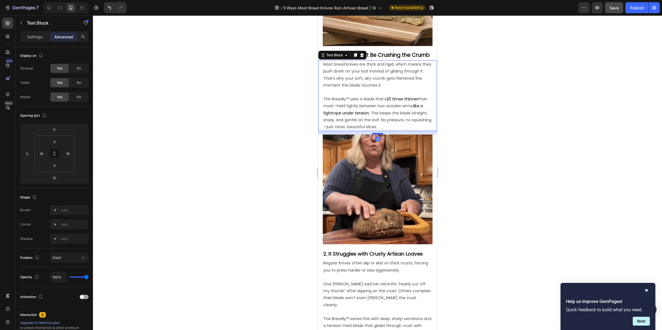
click at [376, 135] on div at bounding box center [377, 134] width 11 height 2
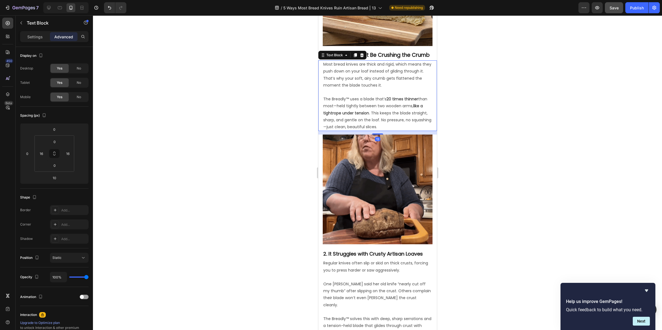
type input "13"
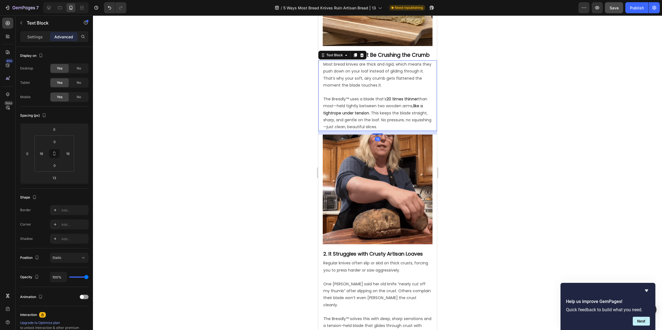
click at [496, 141] on div at bounding box center [377, 172] width 569 height 315
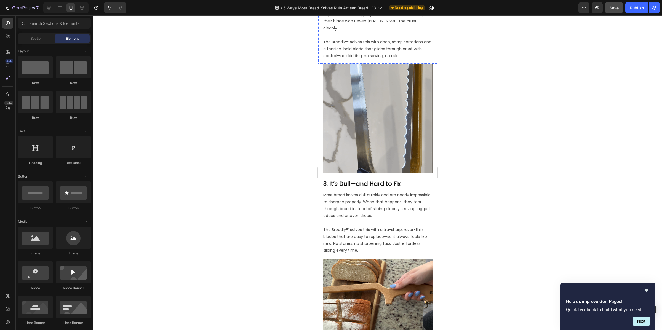
scroll to position [475, 0]
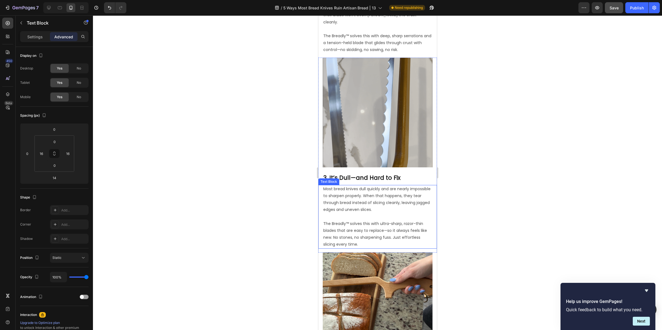
click at [411, 227] on p "The Breadly™ solves this with ultra-sharp, razor-thin blades that are easy to r…" at bounding box center [377, 230] width 109 height 35
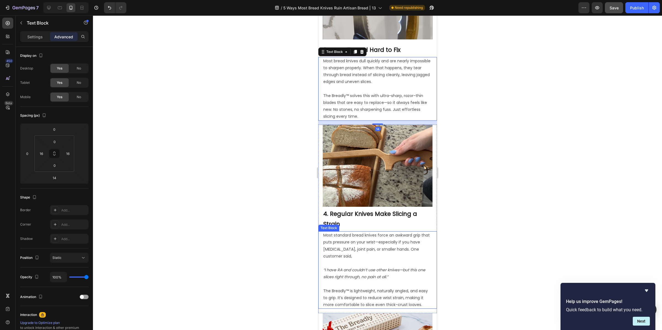
scroll to position [606, 0]
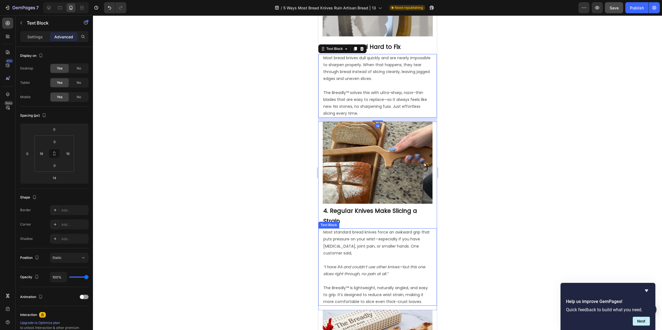
click at [417, 264] on p "The Breadly™ is lightweight, naturally angled, and easy to grip. It’s designed …" at bounding box center [377, 292] width 109 height 28
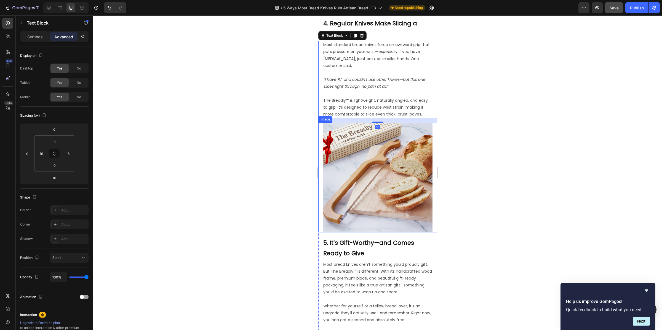
scroll to position [845, 0]
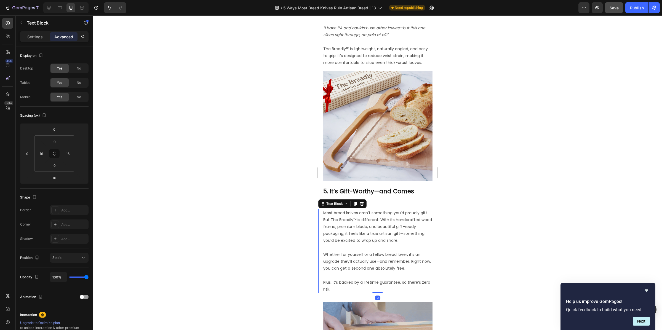
click at [402, 264] on p "Plus, it’s backed by a lifetime guarantee, so there’s zero risk." at bounding box center [377, 286] width 109 height 14
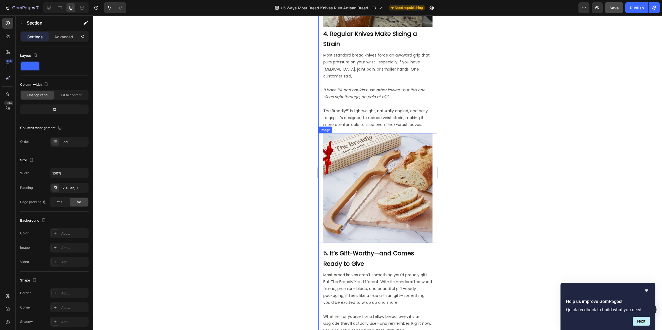
scroll to position [781, 0]
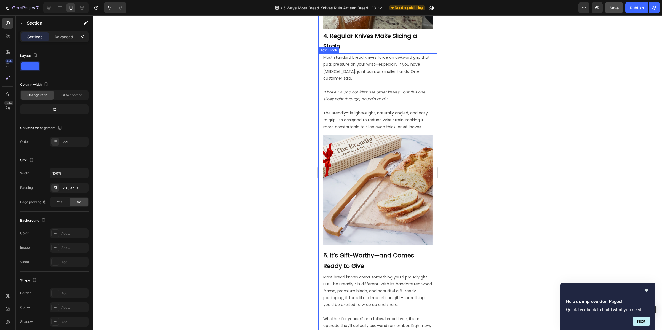
click at [397, 113] on p "The Breadly™ is lightweight, naturally angled, and easy to grip. It’s designed …" at bounding box center [377, 117] width 109 height 28
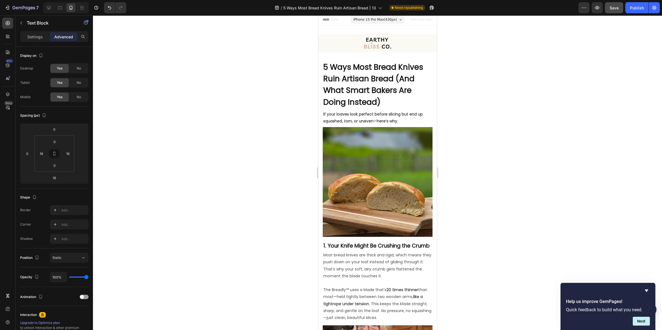
scroll to position [0, 0]
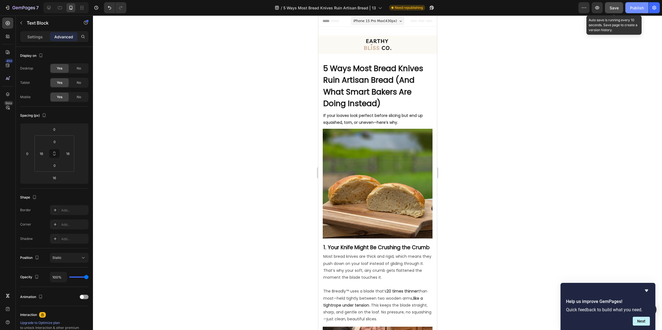
click at [529, 10] on div "Publish" at bounding box center [637, 8] width 14 height 6
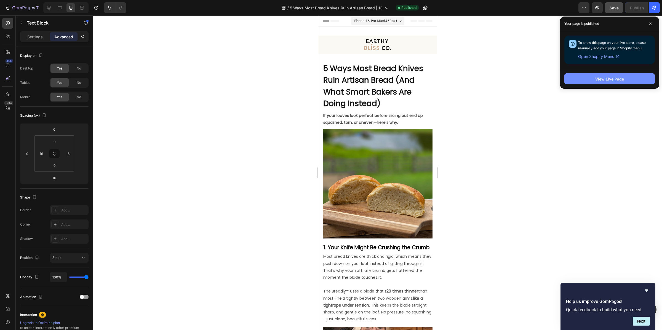
click at [529, 82] on div "View Live Page" at bounding box center [609, 79] width 29 height 6
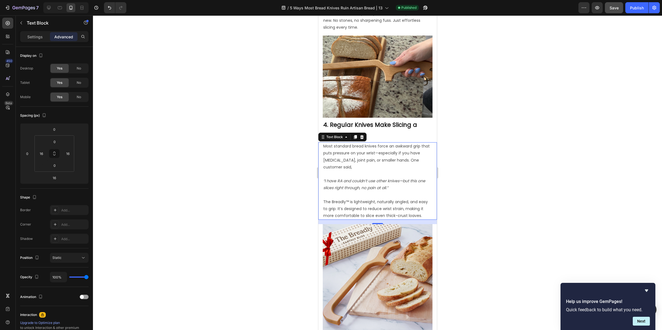
scroll to position [931, 0]
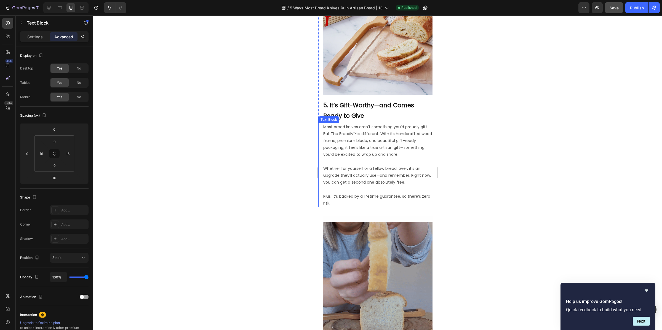
click at [364, 137] on p "Most bread knives aren’t something you’d proudly gift. But The Breadly™ is diff…" at bounding box center [377, 141] width 109 height 35
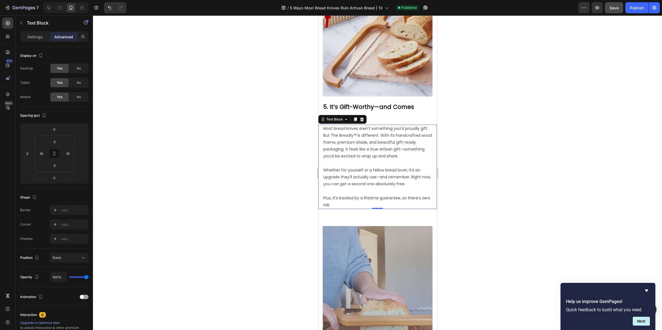
scroll to position [929, 0]
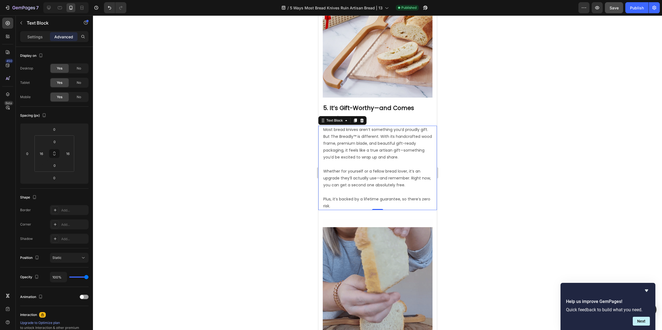
click at [364, 127] on p "Most bread knives aren’t something you’d proudly gift. But The Breadly™ is diff…" at bounding box center [377, 143] width 109 height 35
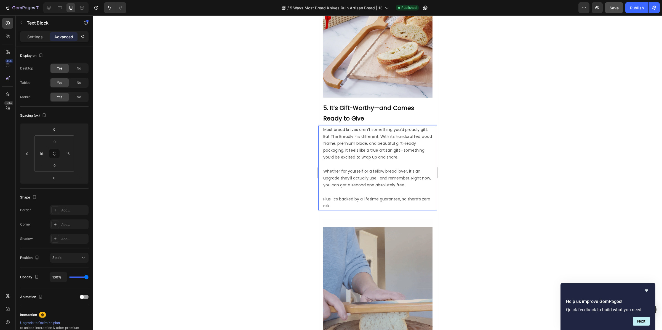
click at [405, 132] on p "Most bread knives aren’t something you’d proudly gift. But The Breadly™ is diff…" at bounding box center [377, 143] width 109 height 35
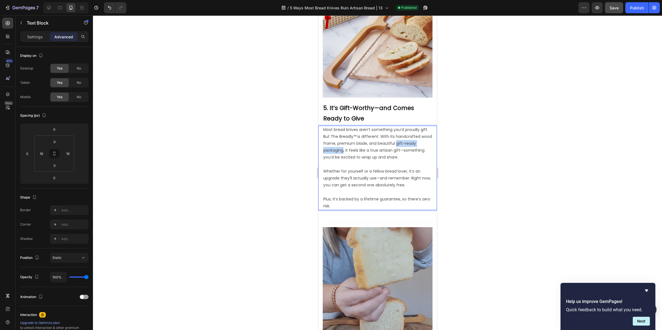
drag, startPoint x: 407, startPoint y: 126, endPoint x: 356, endPoint y: 133, distance: 51.3
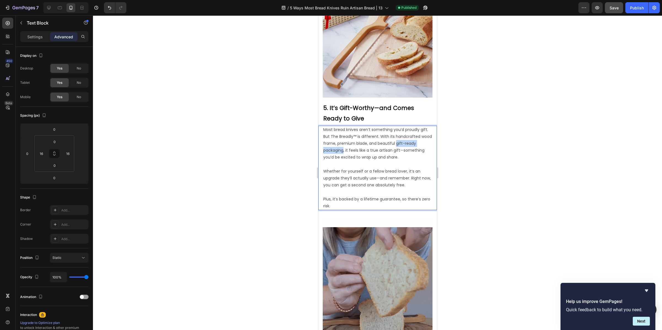
click at [356, 133] on p "Most bread knives aren’t something you’d proudly gift. But The Breadly™ is diff…" at bounding box center [377, 143] width 109 height 35
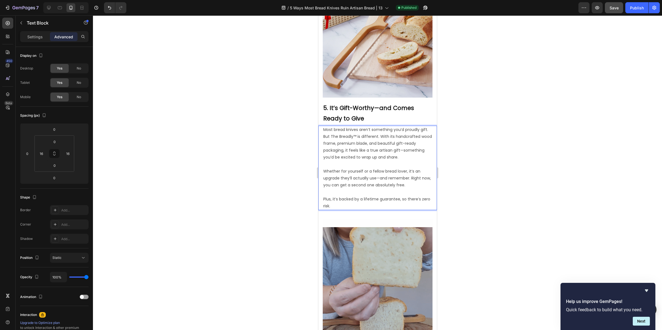
click at [402, 129] on p "Most bread knives aren’t something you’d proudly gift. But The Breadly™ is diff…" at bounding box center [377, 143] width 109 height 35
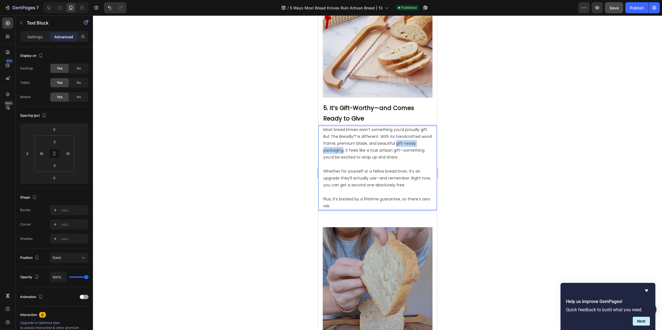
drag, startPoint x: 407, startPoint y: 125, endPoint x: 356, endPoint y: 133, distance: 52.4
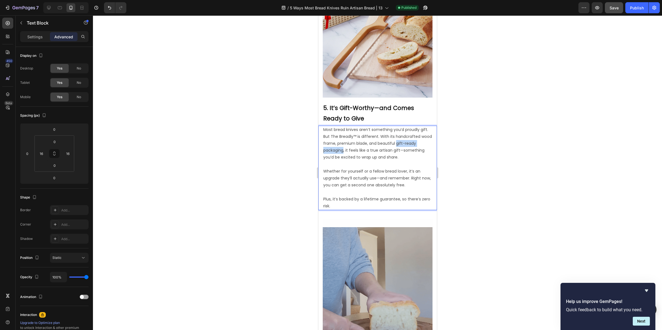
click at [356, 133] on p "Most bread knives aren’t something you’d proudly gift. But The Breadly™ is diff…" at bounding box center [377, 143] width 109 height 35
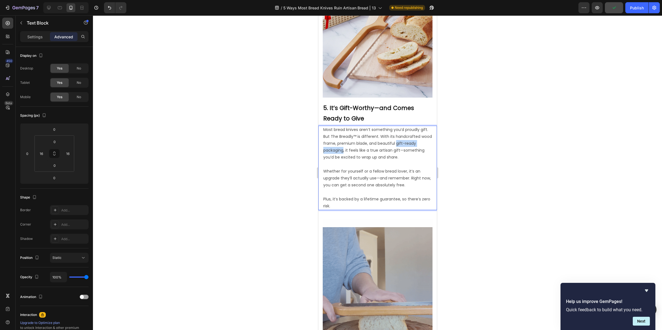
click at [325, 132] on p "Most bread knives aren’t something you’d proudly gift. But The Breadly™ is diff…" at bounding box center [377, 143] width 109 height 35
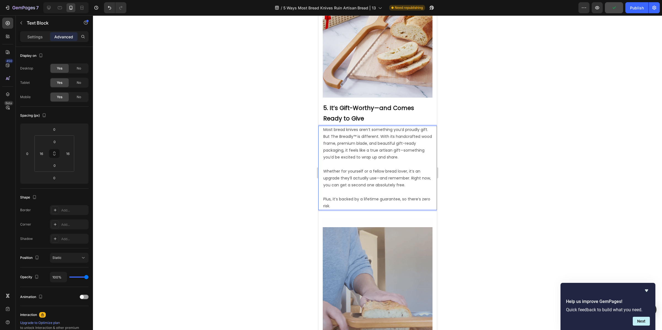
click at [331, 132] on p "Most bread knives aren’t something you’d proudly gift. But The Breadly™ is diff…" at bounding box center [377, 143] width 109 height 35
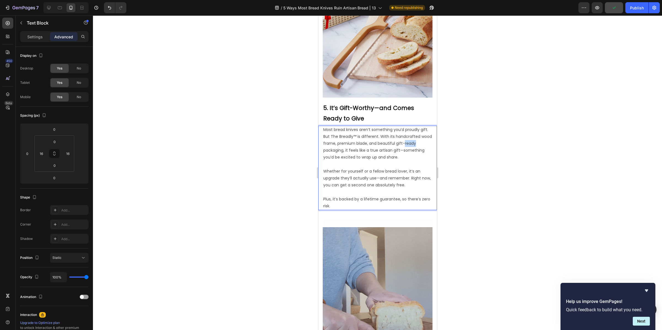
click at [331, 132] on p "Most bread knives aren’t something you’d proudly gift. But The Breadly™ is diff…" at bounding box center [377, 143] width 109 height 35
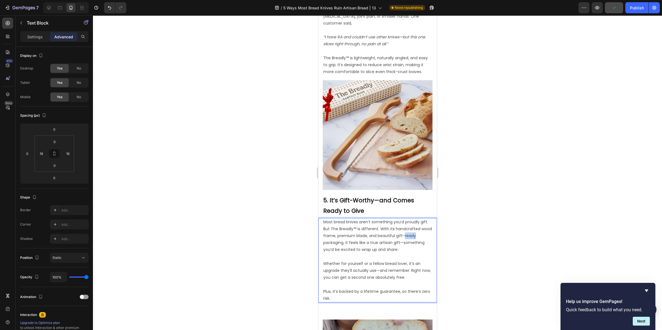
scroll to position [695, 0]
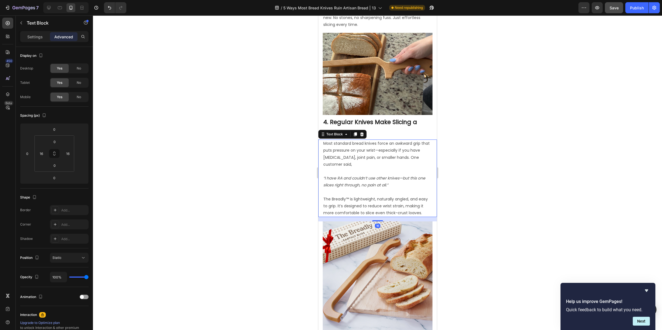
click at [355, 143] on p "Most standard bread knives force an awkward grip that puts pressure on your wri…" at bounding box center [377, 154] width 109 height 28
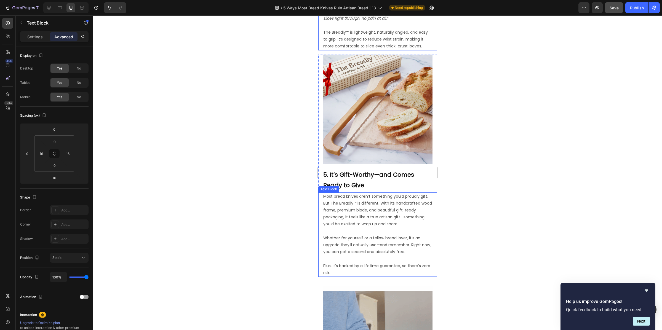
scroll to position [886, 0]
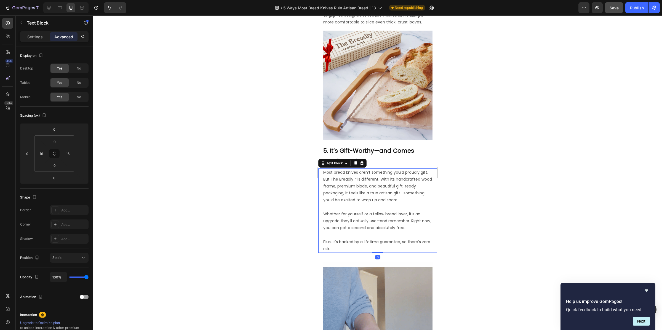
click at [389, 204] on p "Whether for yourself or a fellow bread lover, it’s an upgrade they’ll actually …" at bounding box center [377, 218] width 109 height 28
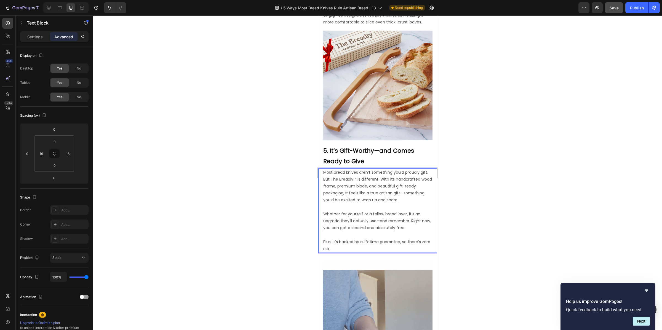
click at [407, 169] on p "Most bread knives aren’t something you’d proudly gift. But The Breadly™ is diff…" at bounding box center [377, 186] width 109 height 35
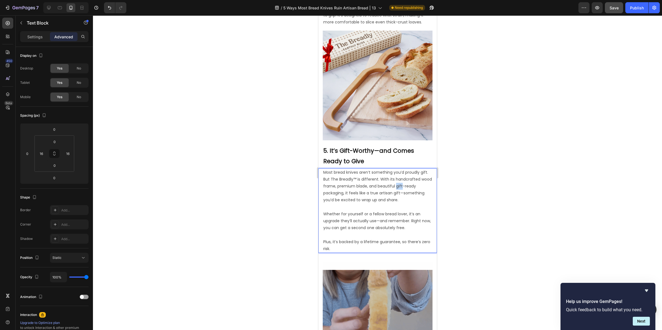
click at [407, 170] on p "Most bread knives aren’t something you’d proudly gift. But The Breadly™ is diff…" at bounding box center [377, 186] width 109 height 35
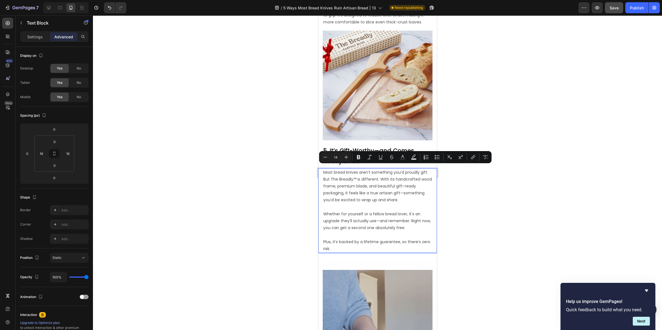
click at [326, 176] on p "Most bread knives aren’t something you’d proudly gift. But The Breadly™ is diff…" at bounding box center [377, 186] width 109 height 35
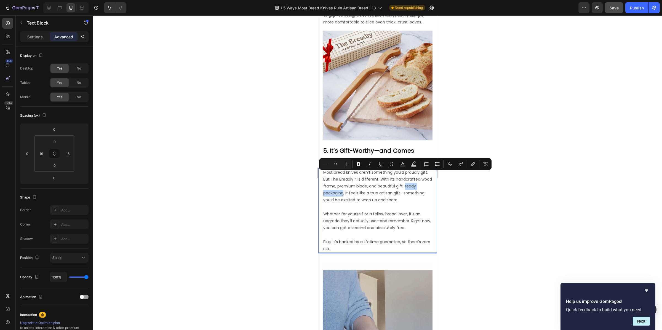
drag, startPoint x: 324, startPoint y: 175, endPoint x: 355, endPoint y: 176, distance: 31.5
click at [355, 176] on p "Most bread knives aren’t something you’d proudly gift. But The Breadly™ is diff…" at bounding box center [377, 186] width 109 height 35
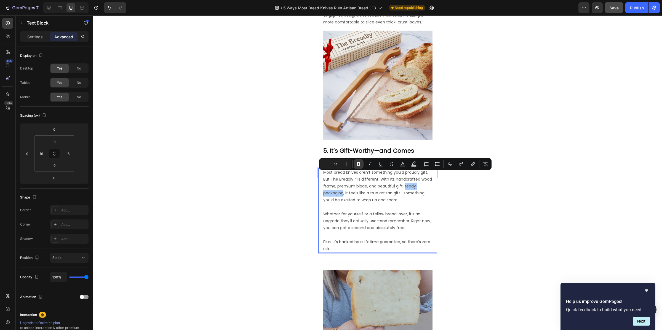
click at [356, 165] on icon "Editor contextual toolbar" at bounding box center [359, 164] width 6 height 6
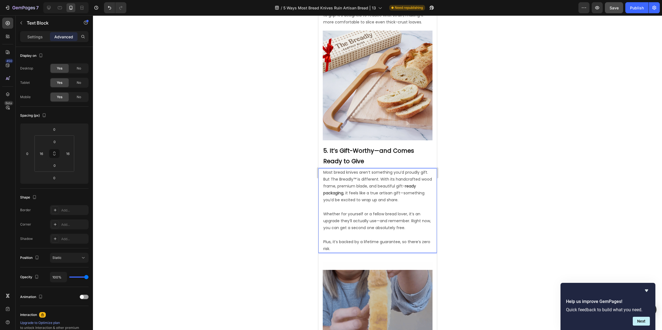
click at [397, 174] on p "Most bread knives aren’t something you’d proudly gift. But The Breadly™ is diff…" at bounding box center [377, 186] width 109 height 35
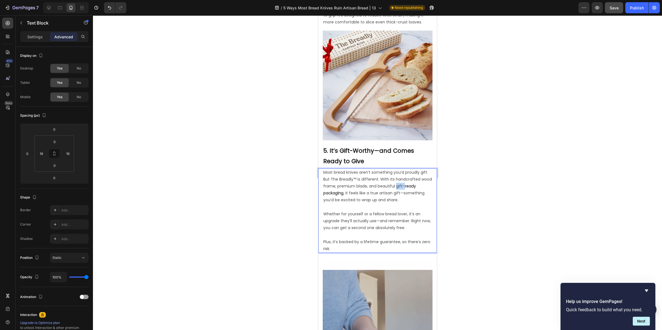
drag, startPoint x: 407, startPoint y: 168, endPoint x: 415, endPoint y: 169, distance: 7.5
click at [415, 169] on p "Most bread knives aren’t something you’d proudly gift. But The Breadly™ is diff…" at bounding box center [377, 186] width 109 height 35
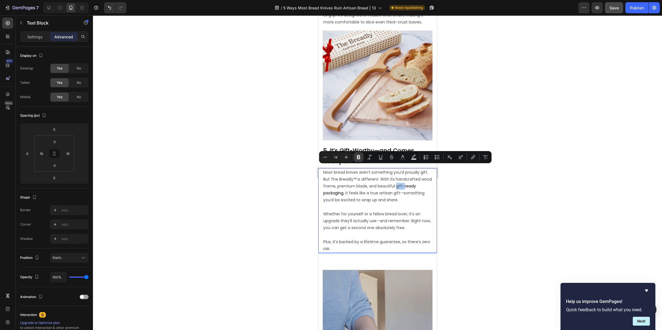
click at [358, 159] on icon "Editor contextual toolbar" at bounding box center [359, 157] width 6 height 6
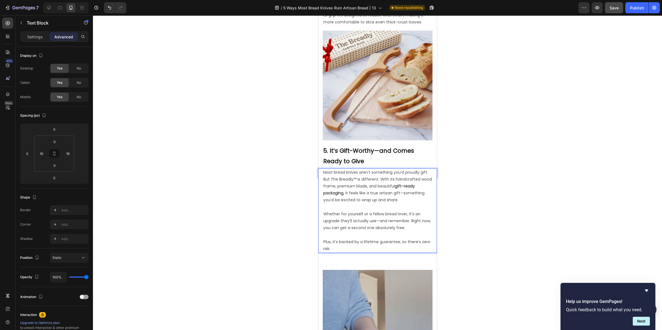
click at [367, 204] on p "Whether for yourself or a fellow bread lover, it’s an upgrade they’ll actually …" at bounding box center [377, 218] width 109 height 28
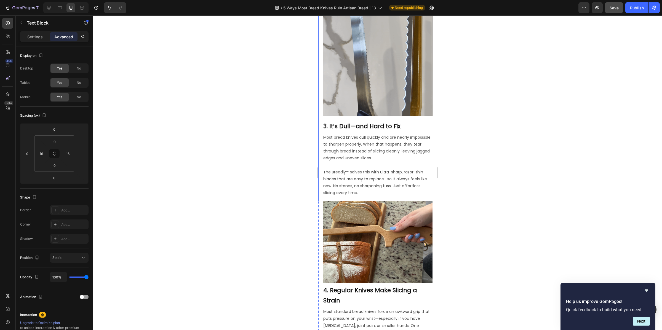
scroll to position [526, 0]
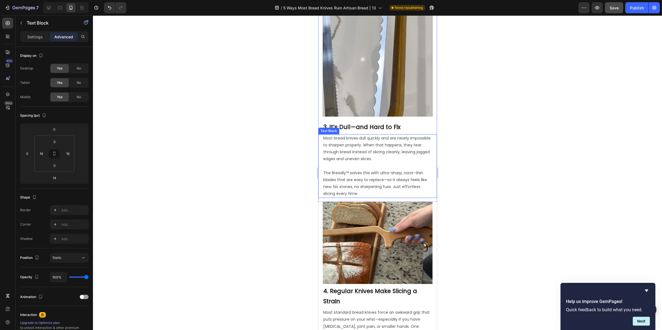
click at [352, 163] on p "The Breadly™ solves this with ultra-sharp, razor-thin blades that are easy to r…" at bounding box center [377, 180] width 109 height 35
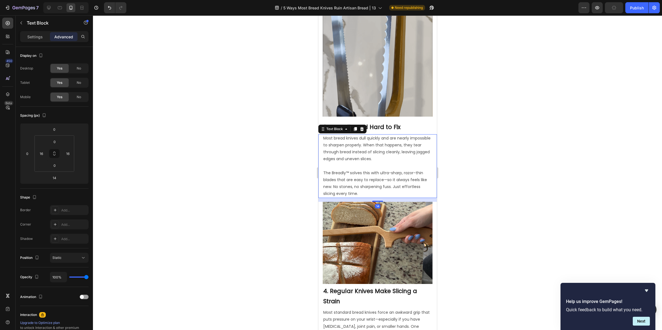
click at [327, 164] on p "The Breadly™ solves this with ultra-sharp, razor-thin blades that are easy to r…" at bounding box center [377, 180] width 109 height 35
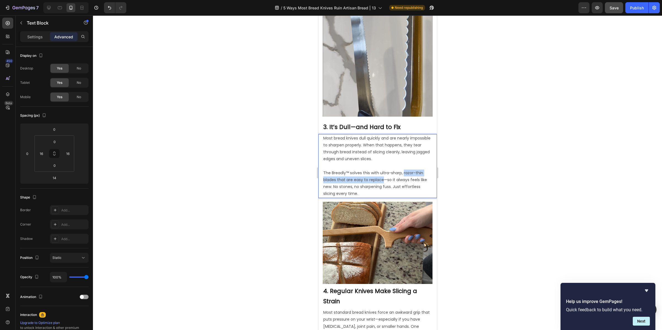
drag, startPoint x: 404, startPoint y: 158, endPoint x: 384, endPoint y: 165, distance: 21.4
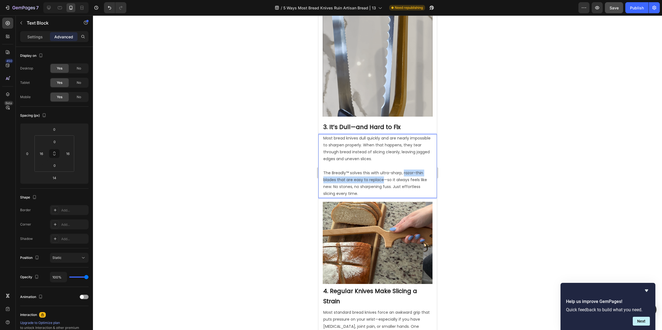
click at [384, 165] on p "The Breadly™ solves this with ultra-sharp, razor-thin blades that are easy to r…" at bounding box center [377, 180] width 109 height 35
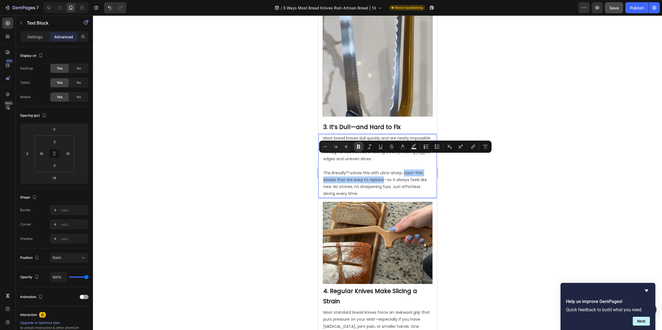
drag, startPoint x: 360, startPoint y: 145, endPoint x: 50, endPoint y: 139, distance: 310.1
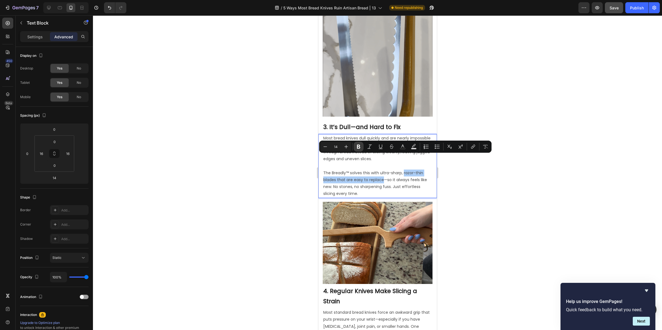
click at [360, 145] on icon "Editor contextual toolbar" at bounding box center [359, 147] width 6 height 6
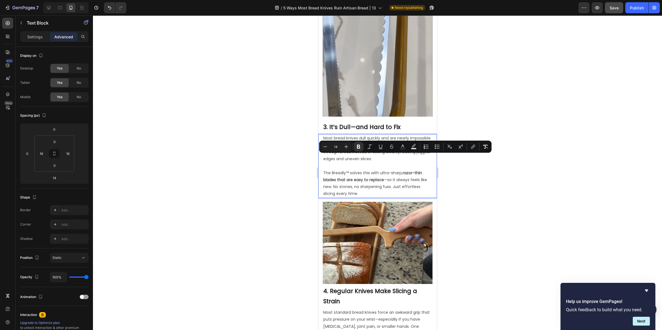
click at [381, 170] on strong "razor-thin blades that are easy to replace" at bounding box center [372, 176] width 99 height 12
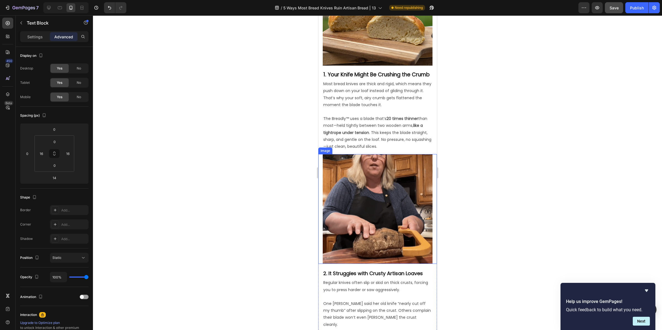
scroll to position [53, 0]
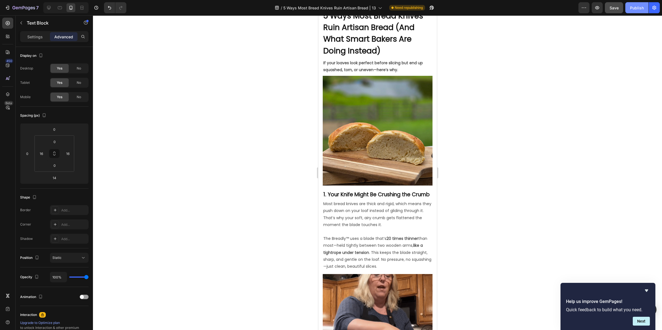
click at [529, 11] on button "Publish" at bounding box center [636, 7] width 23 height 11
